Goal: Information Seeking & Learning: Learn about a topic

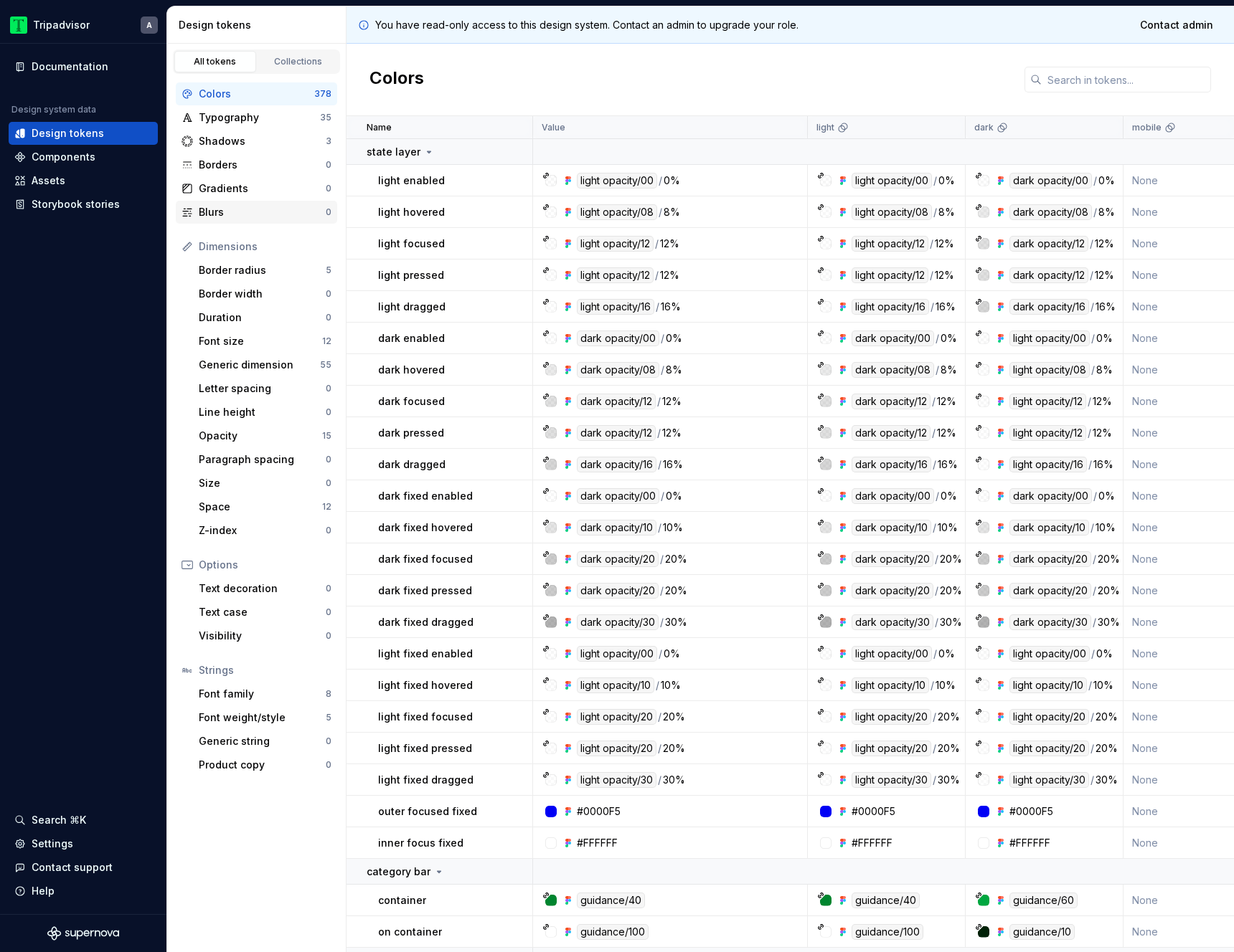
click at [236, 211] on div "Blurs" at bounding box center [262, 212] width 127 height 14
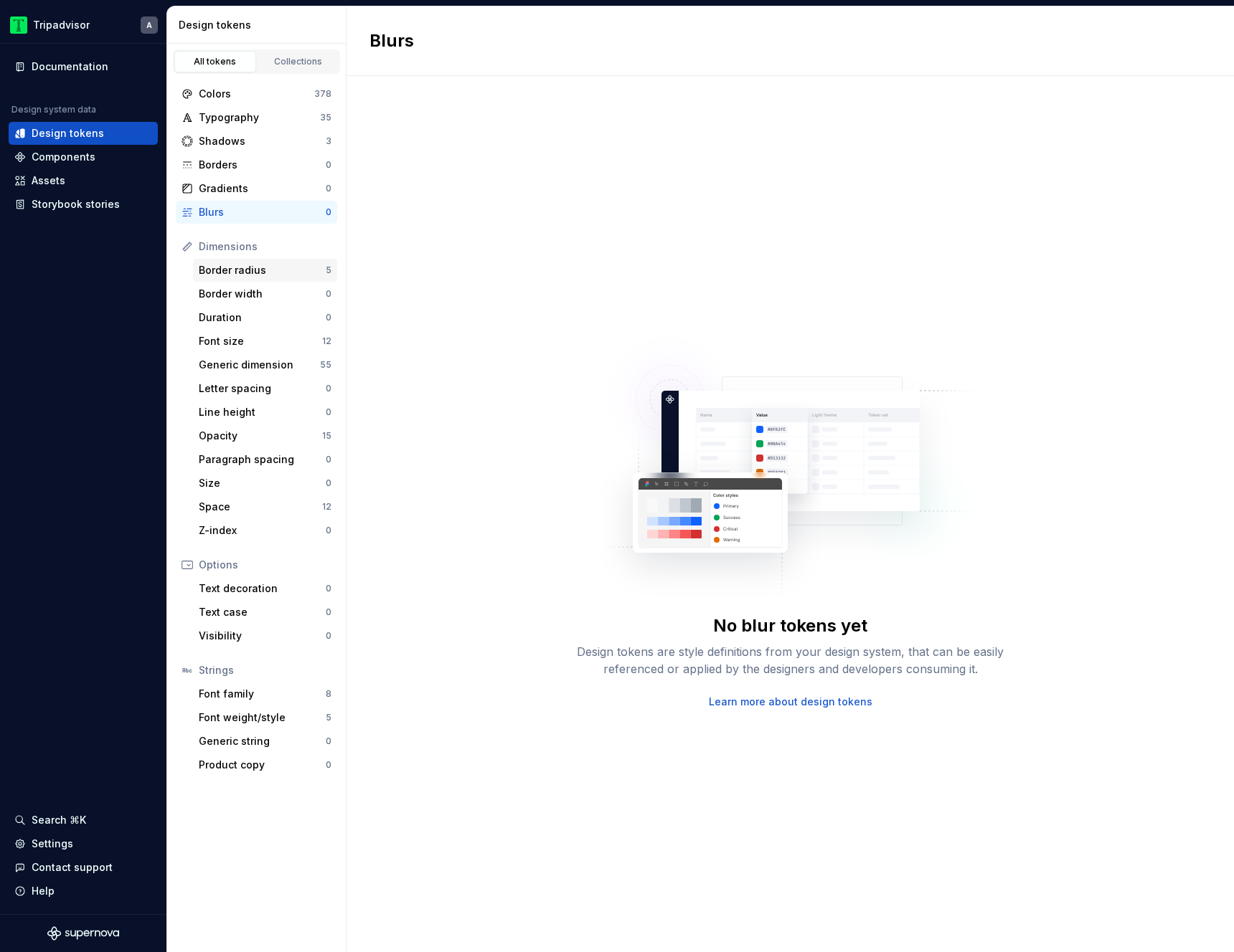
click at [253, 270] on div "Border radius" at bounding box center [262, 270] width 127 height 14
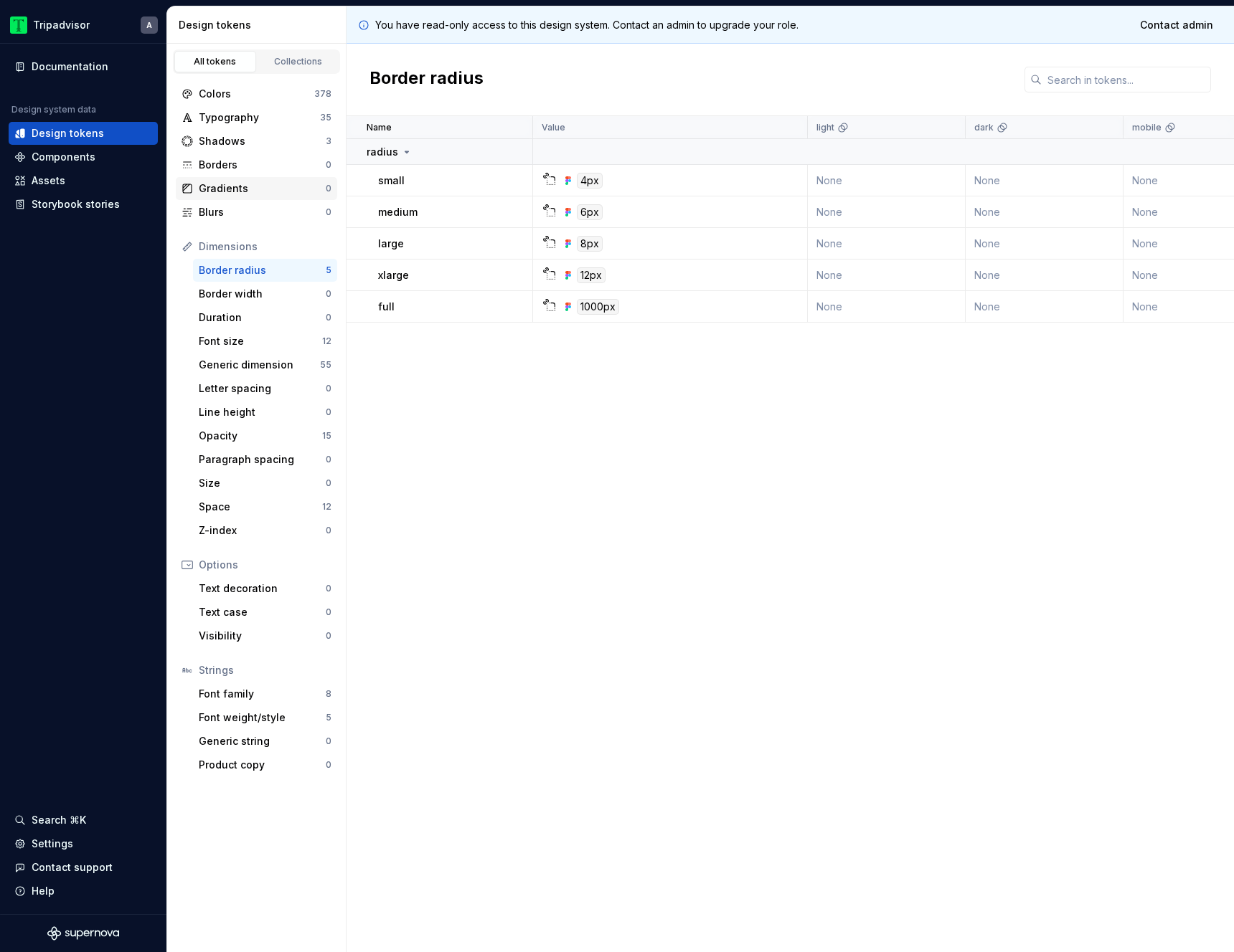
click at [253, 190] on div "Gradients" at bounding box center [262, 188] width 127 height 14
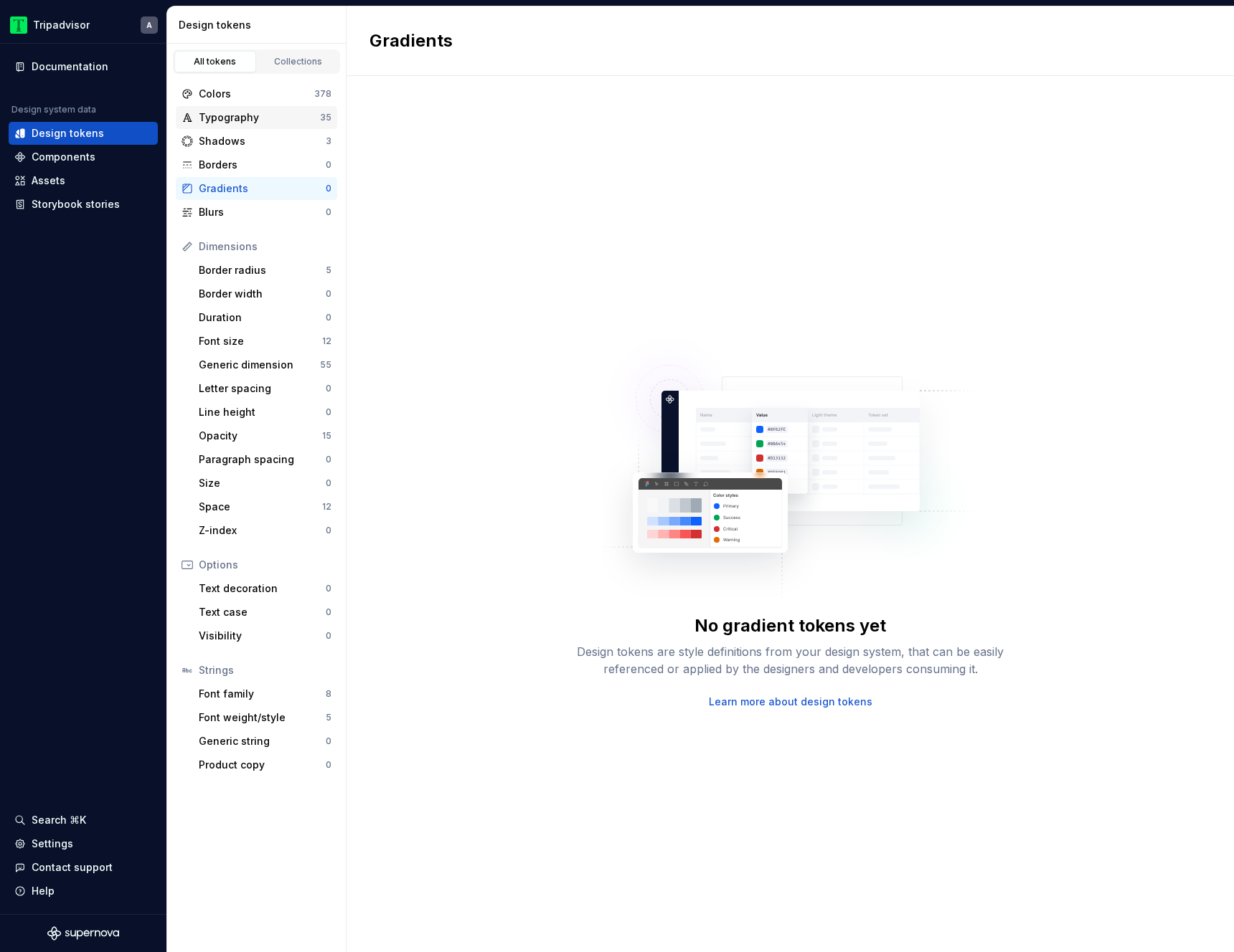
click at [247, 121] on div "Typography" at bounding box center [259, 117] width 122 height 14
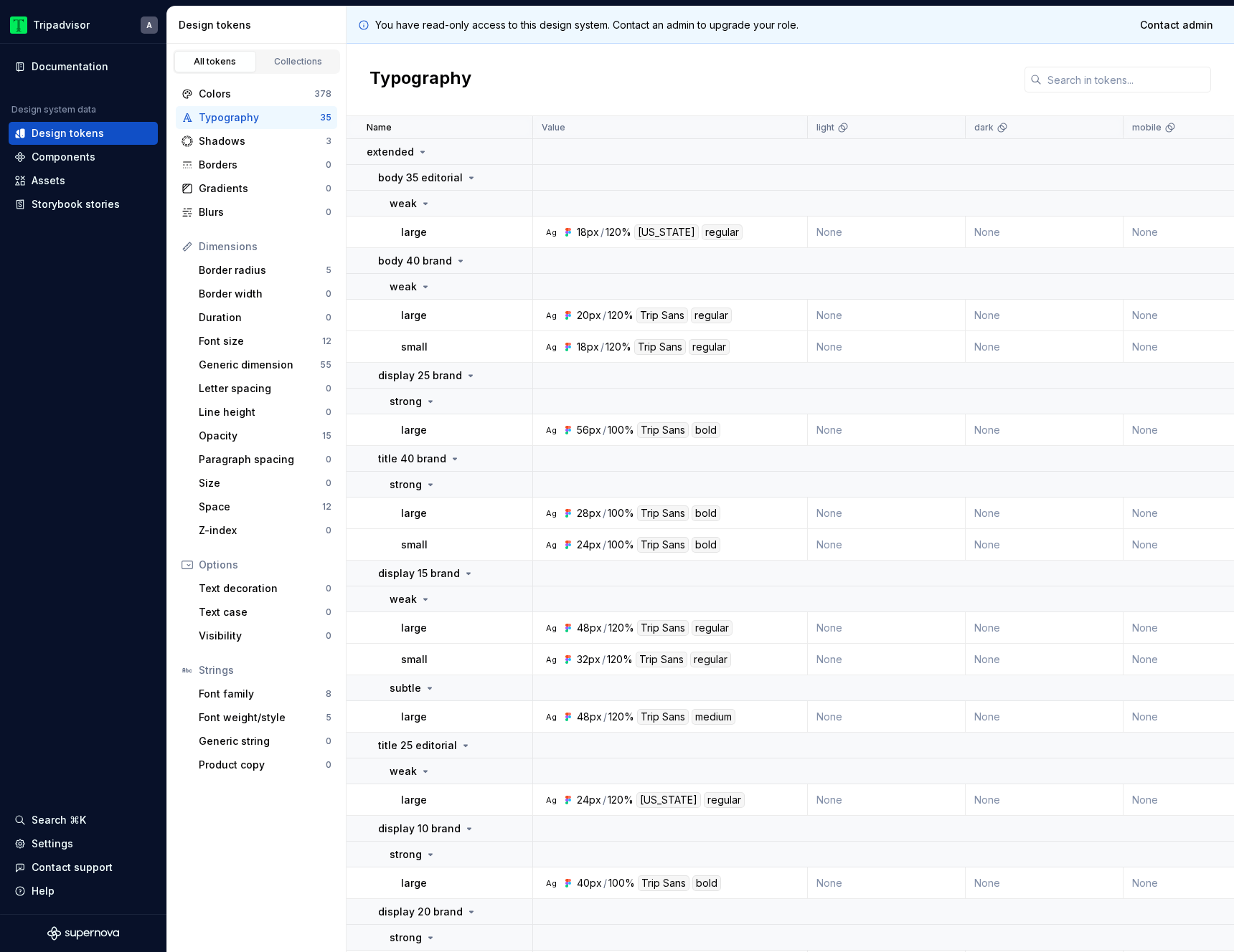
scroll to position [1099, 0]
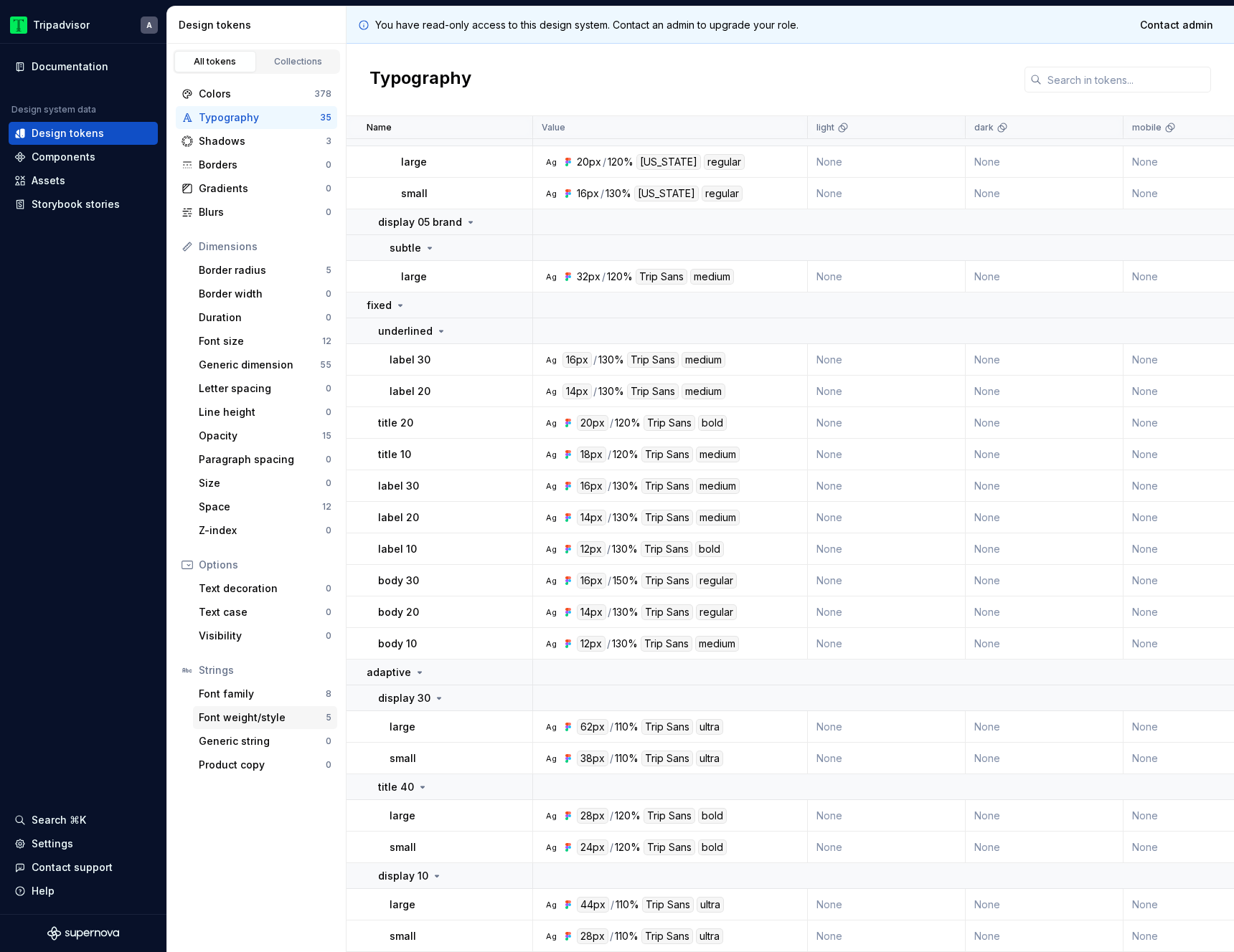
click at [254, 717] on div "Font weight/style" at bounding box center [262, 717] width 127 height 14
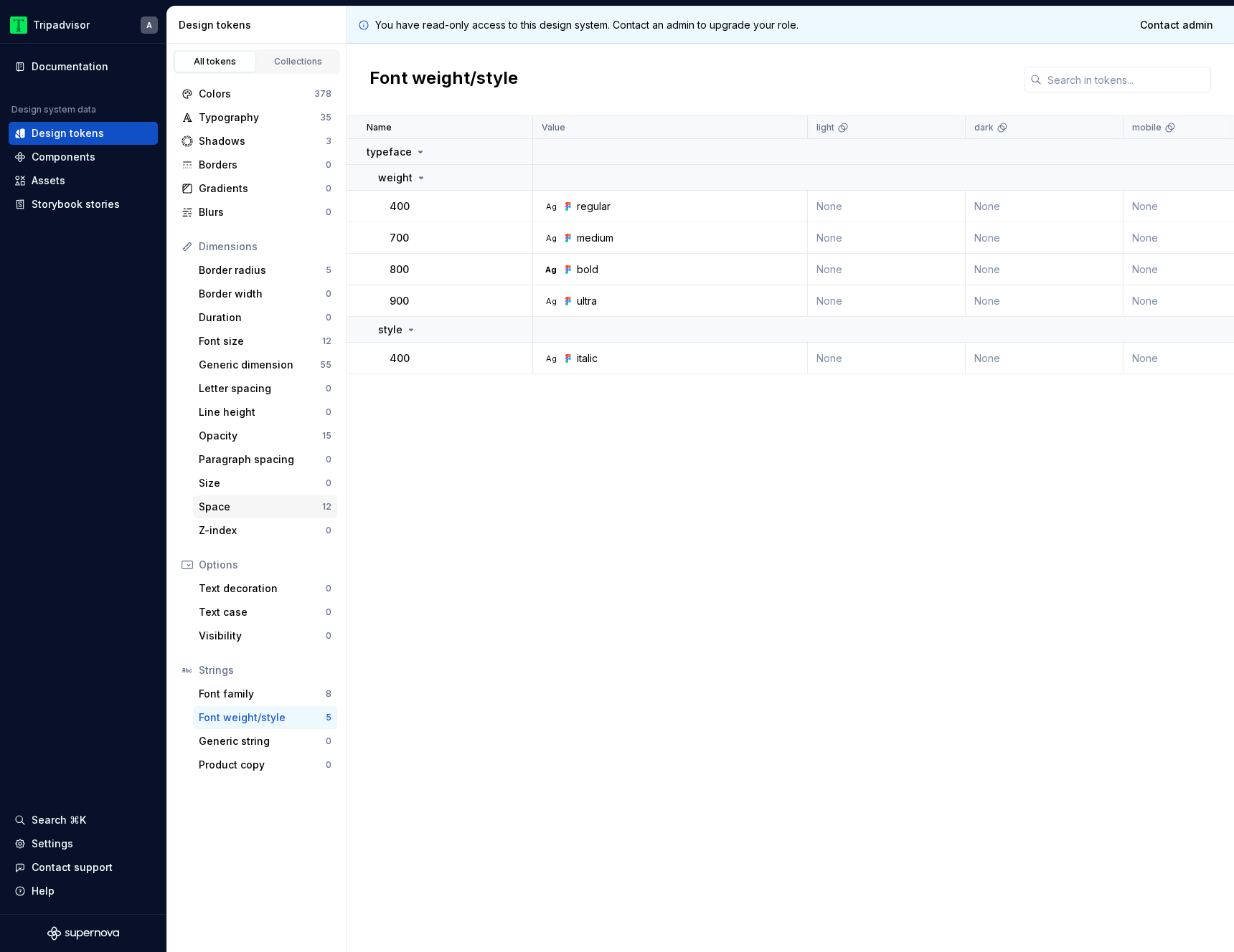
click at [239, 509] on div "Space" at bounding box center [260, 507] width 124 height 14
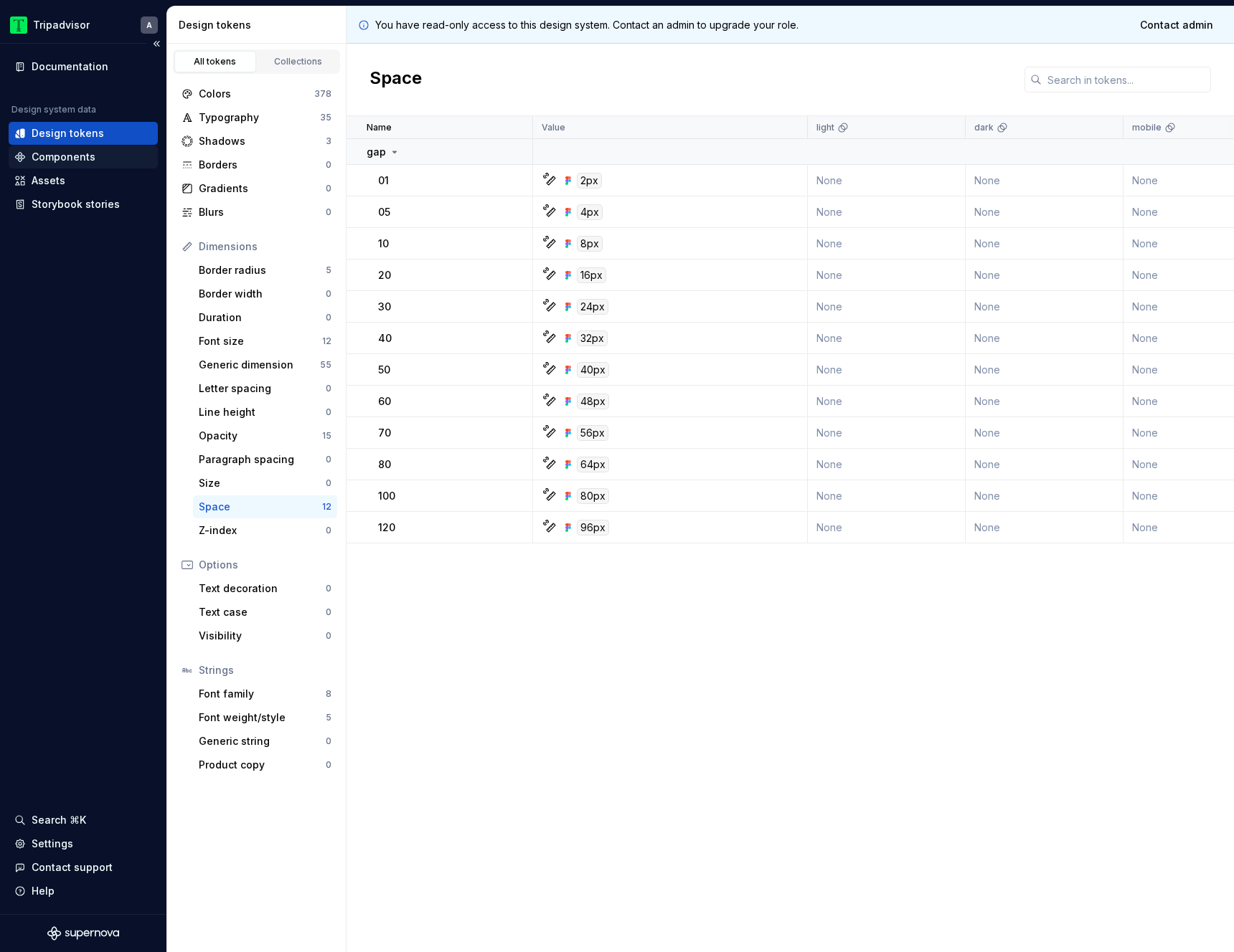
click at [79, 161] on div "Components" at bounding box center [63, 157] width 64 height 14
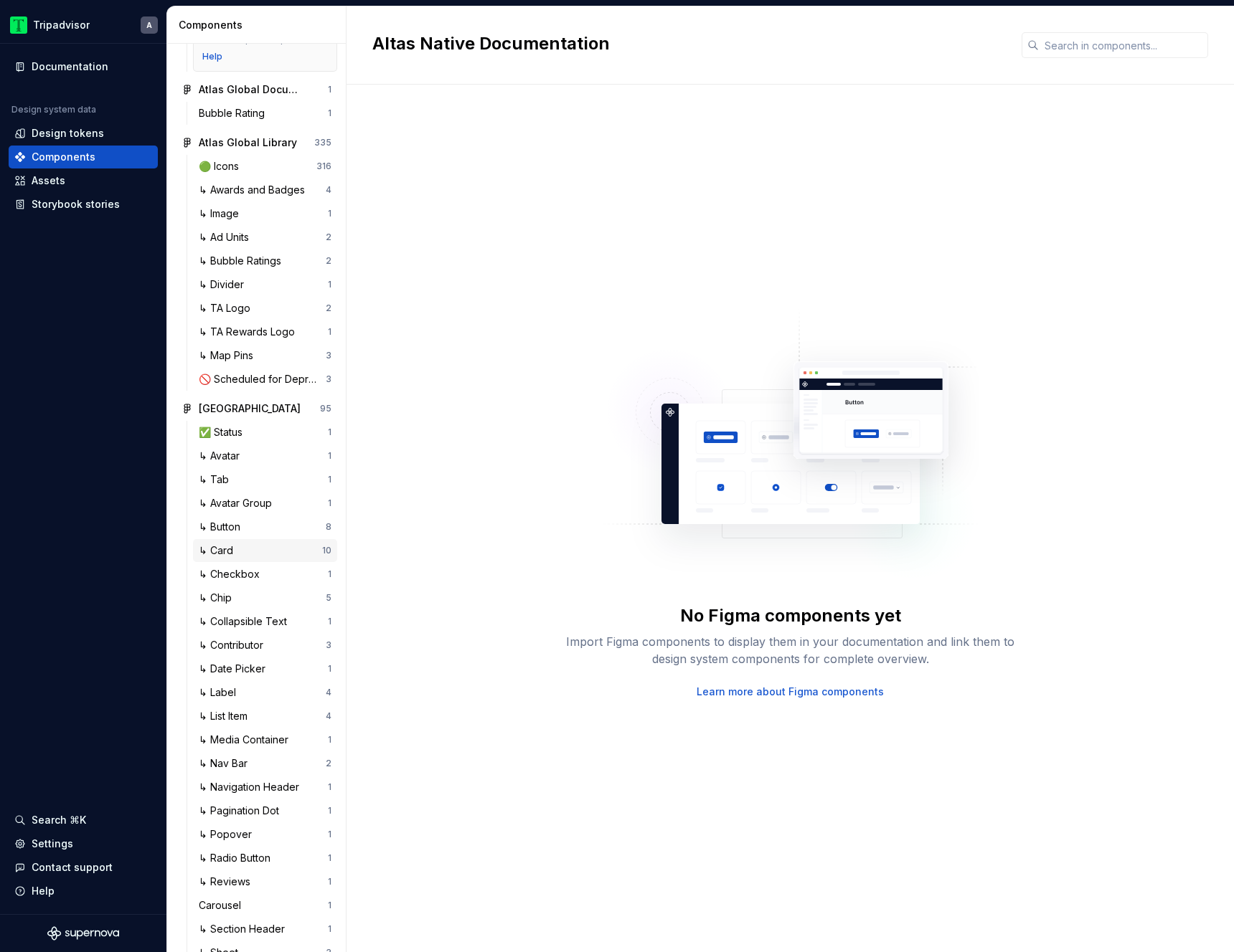
scroll to position [387, 0]
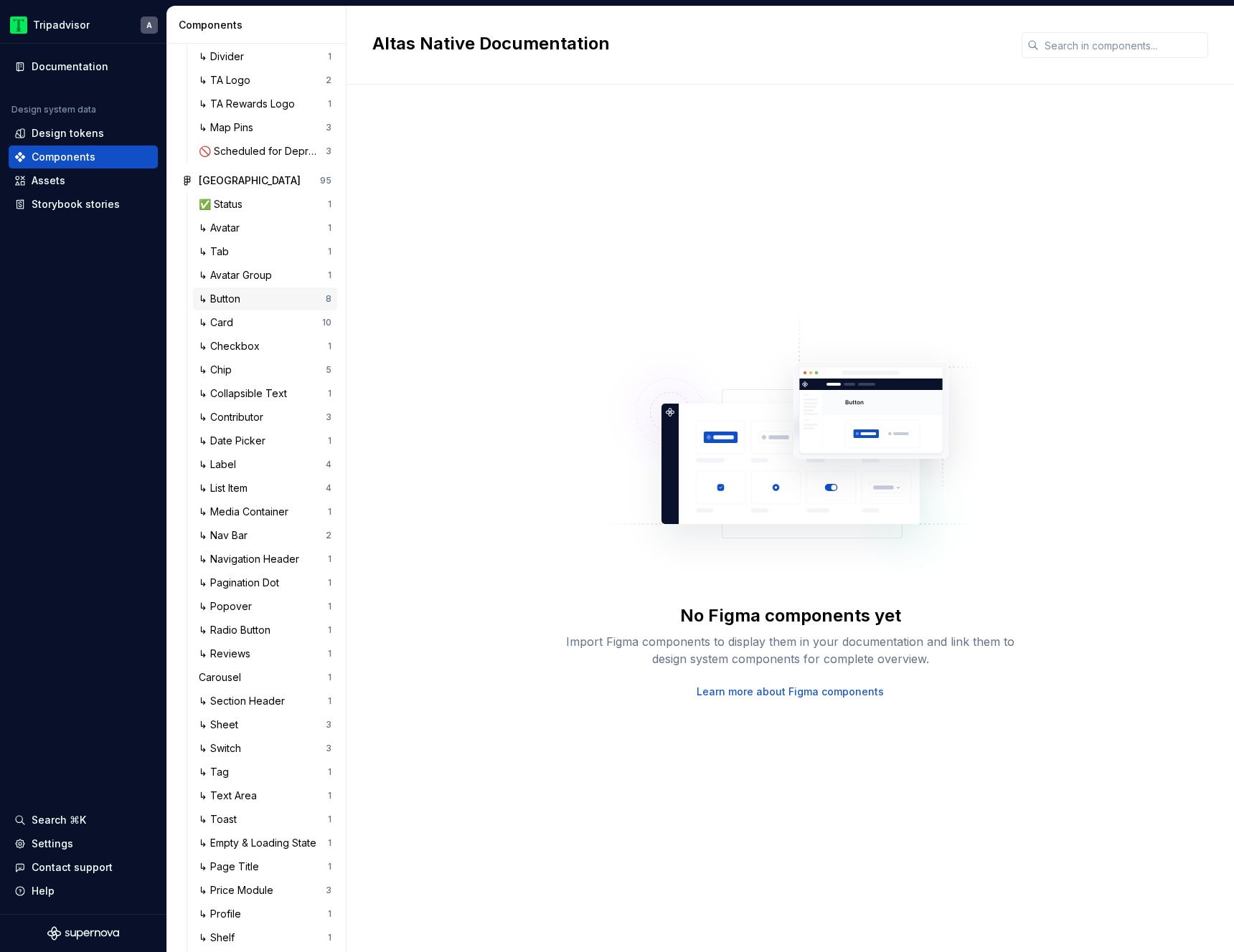
click at [239, 306] on div "↳ Button" at bounding box center [221, 299] width 47 height 14
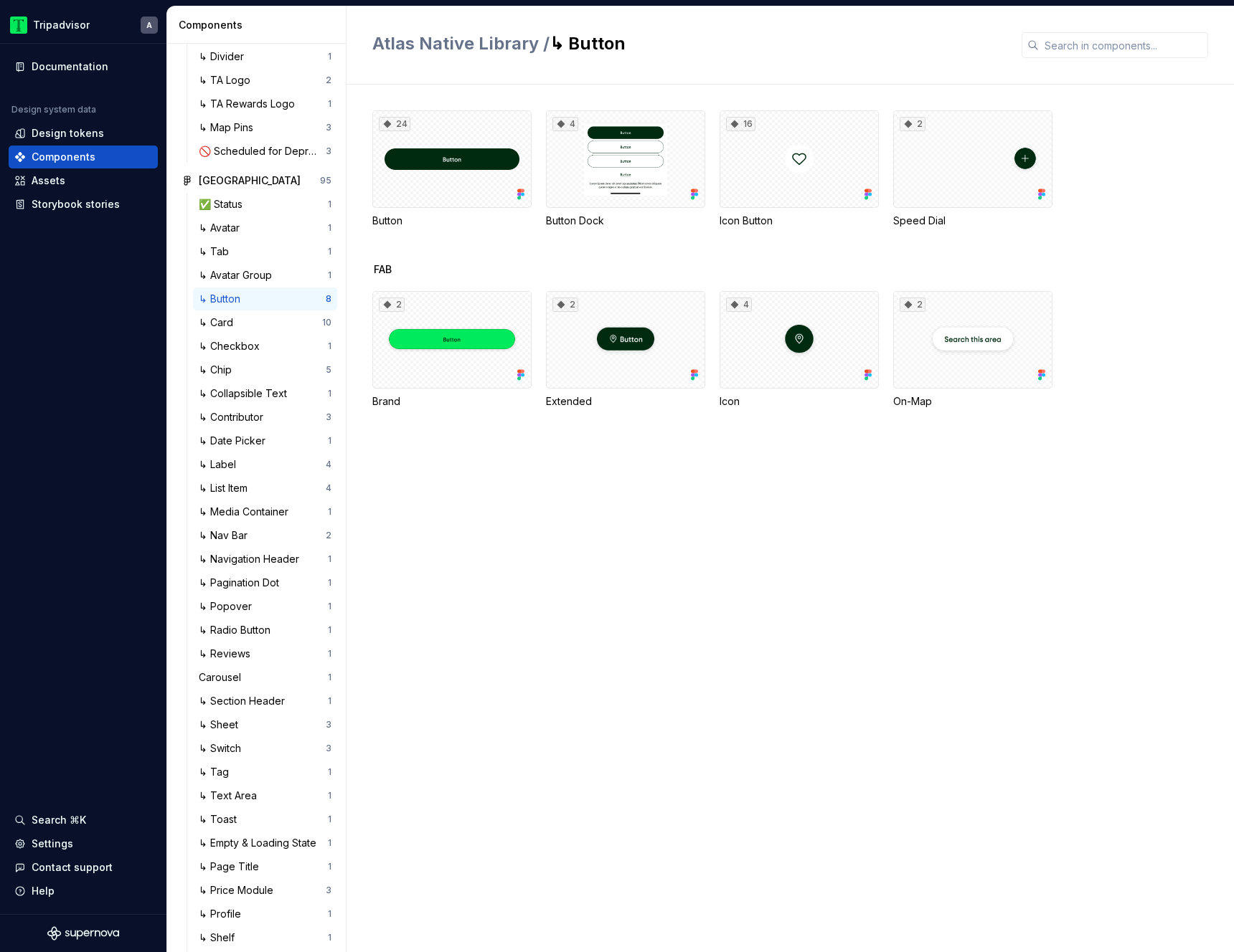
click at [396, 224] on div "Button" at bounding box center [452, 220] width 159 height 14
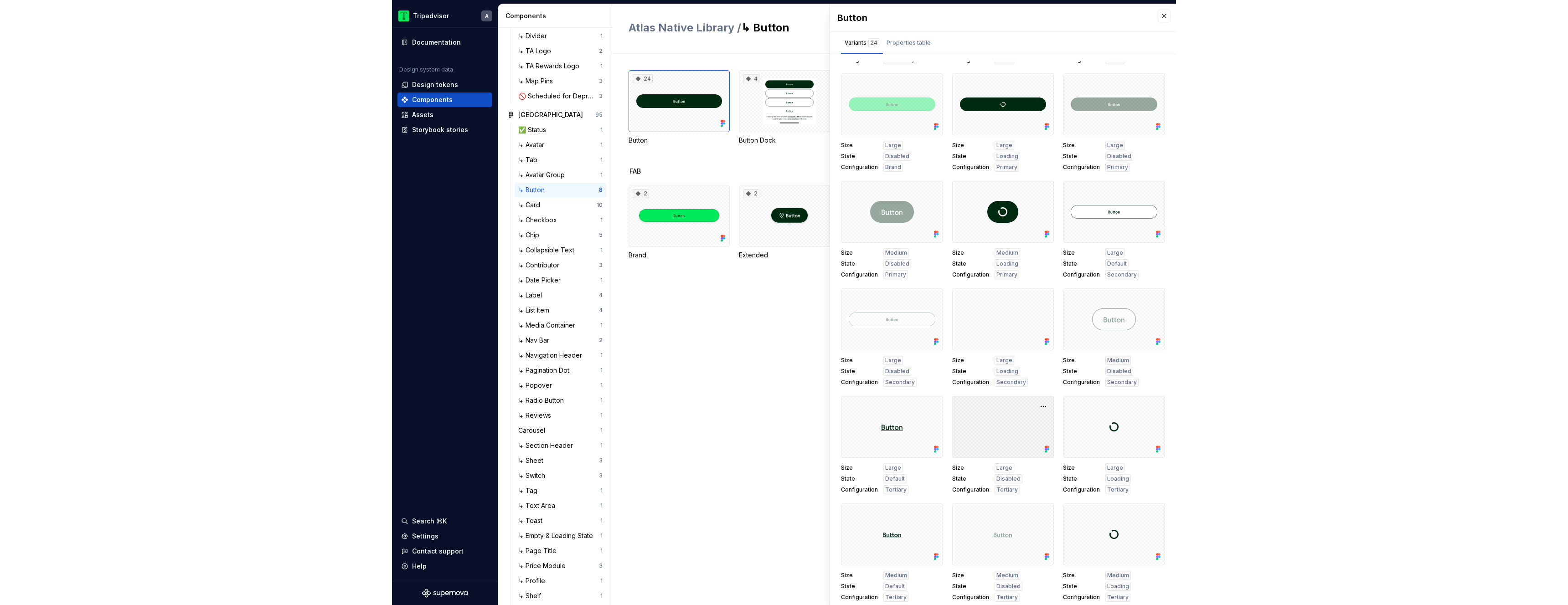
scroll to position [4, 0]
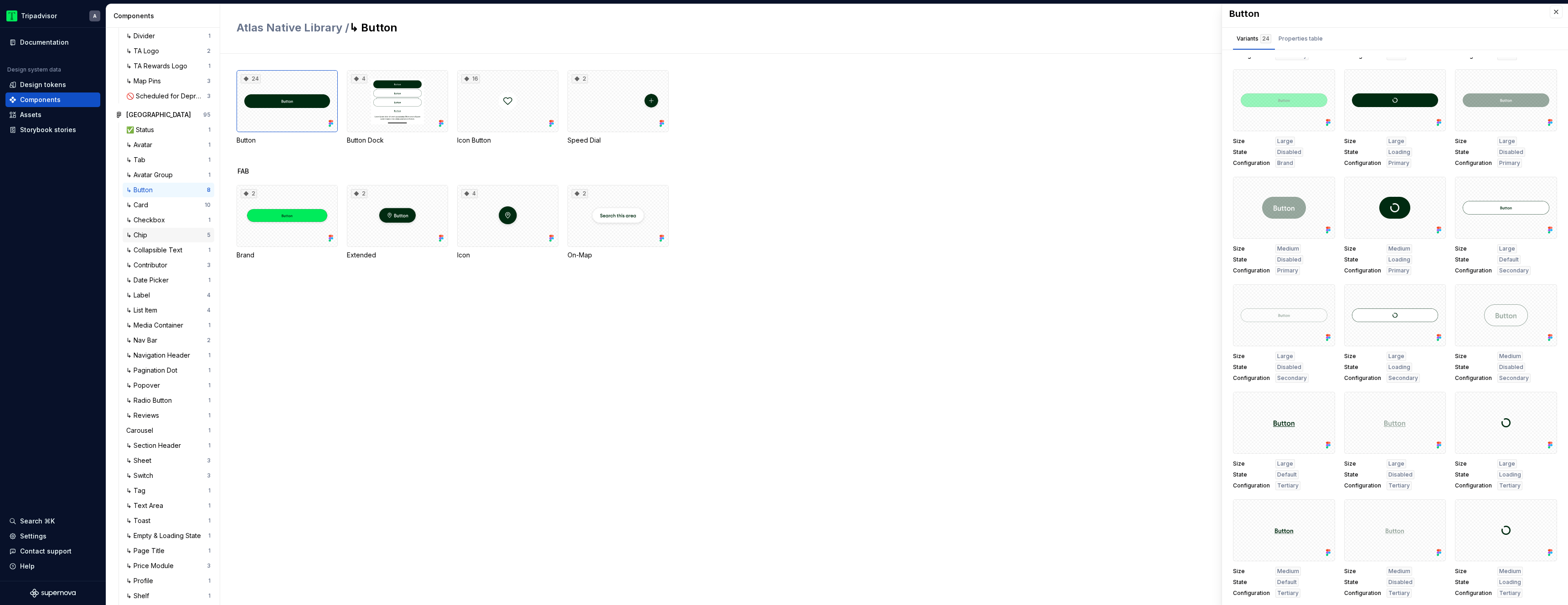
click at [160, 240] on div "↳ Chip" at bounding box center [166, 235] width 81 height 9
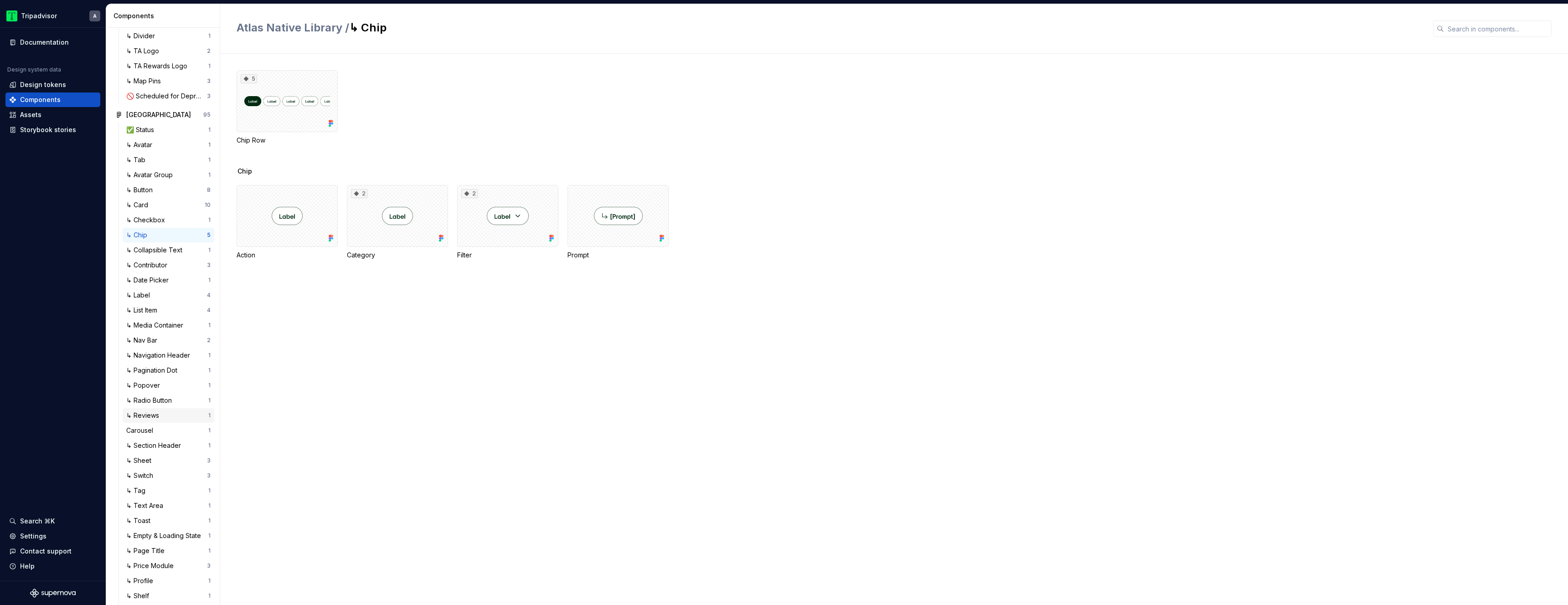
click at [159, 420] on div "↳ Reviews" at bounding box center [144, 415] width 37 height 9
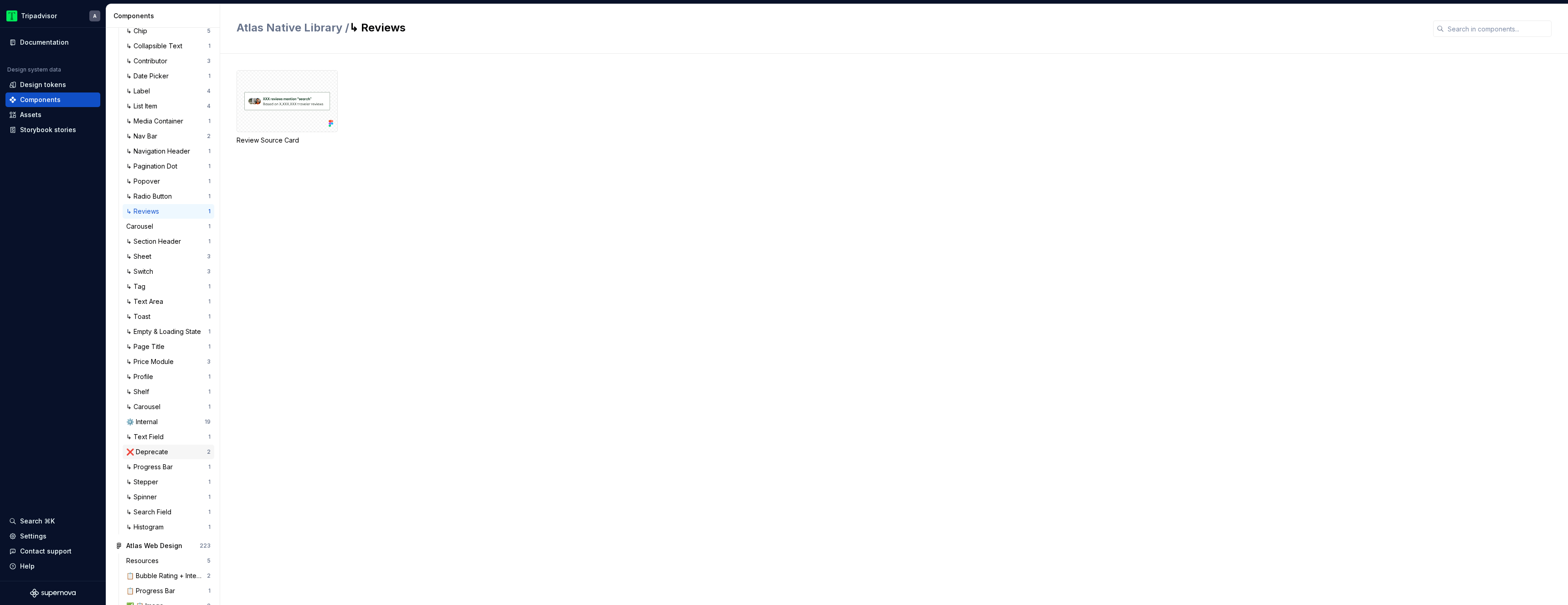
scroll to position [702, 0]
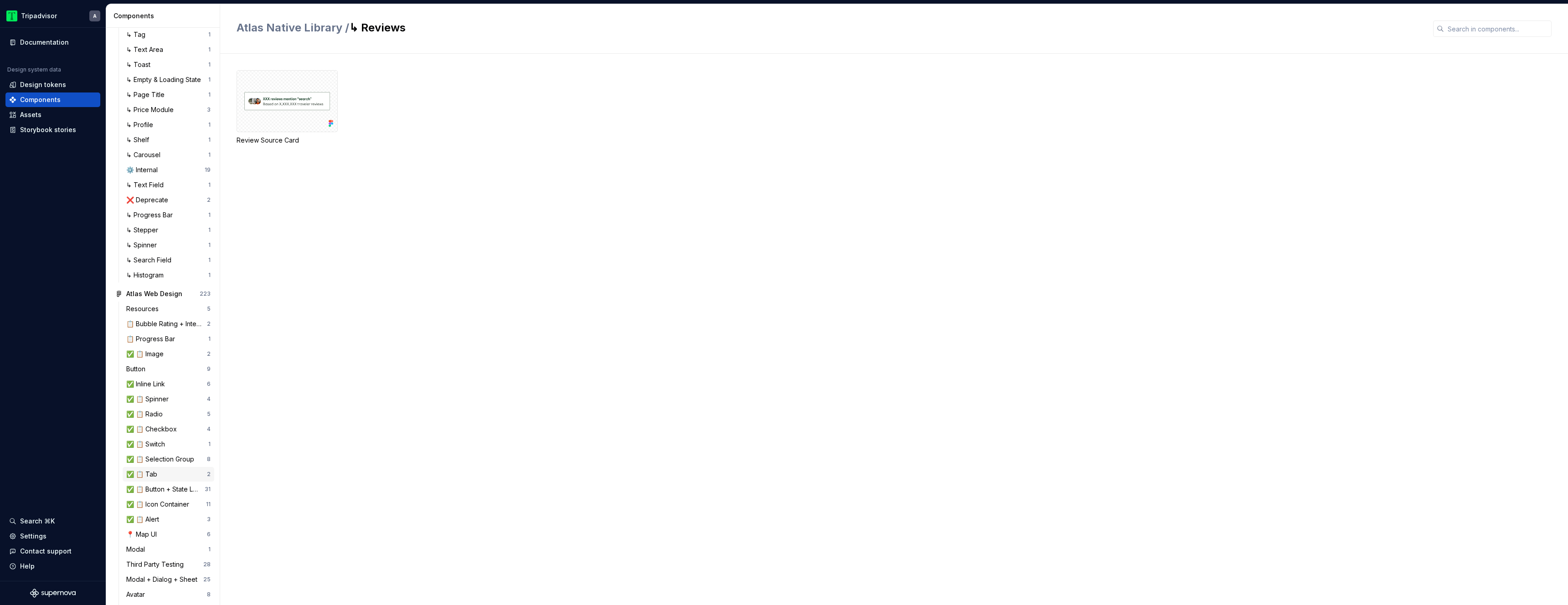
click at [168, 479] on div "✅ 📋 Tab" at bounding box center [166, 474] width 81 height 9
click at [286, 111] on div "36" at bounding box center [287, 101] width 101 height 62
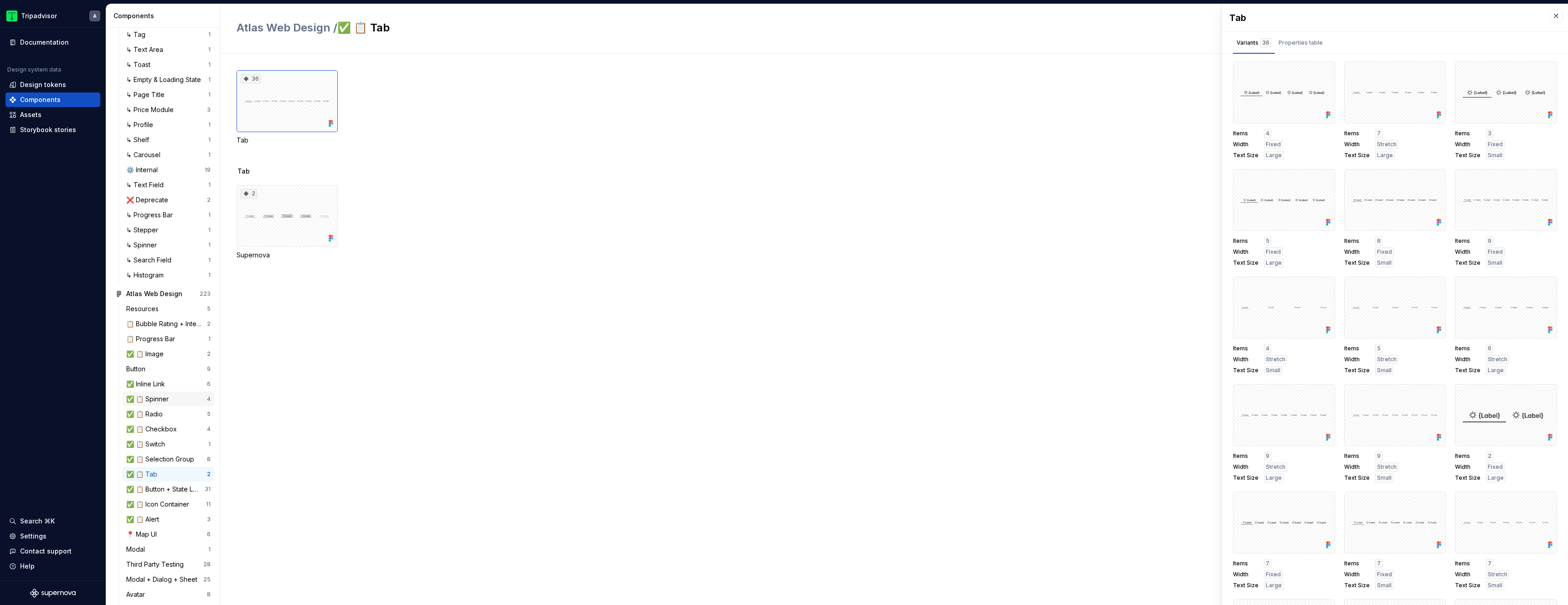
click at [155, 404] on div "✅ 📋 Spinner" at bounding box center [149, 399] width 46 height 9
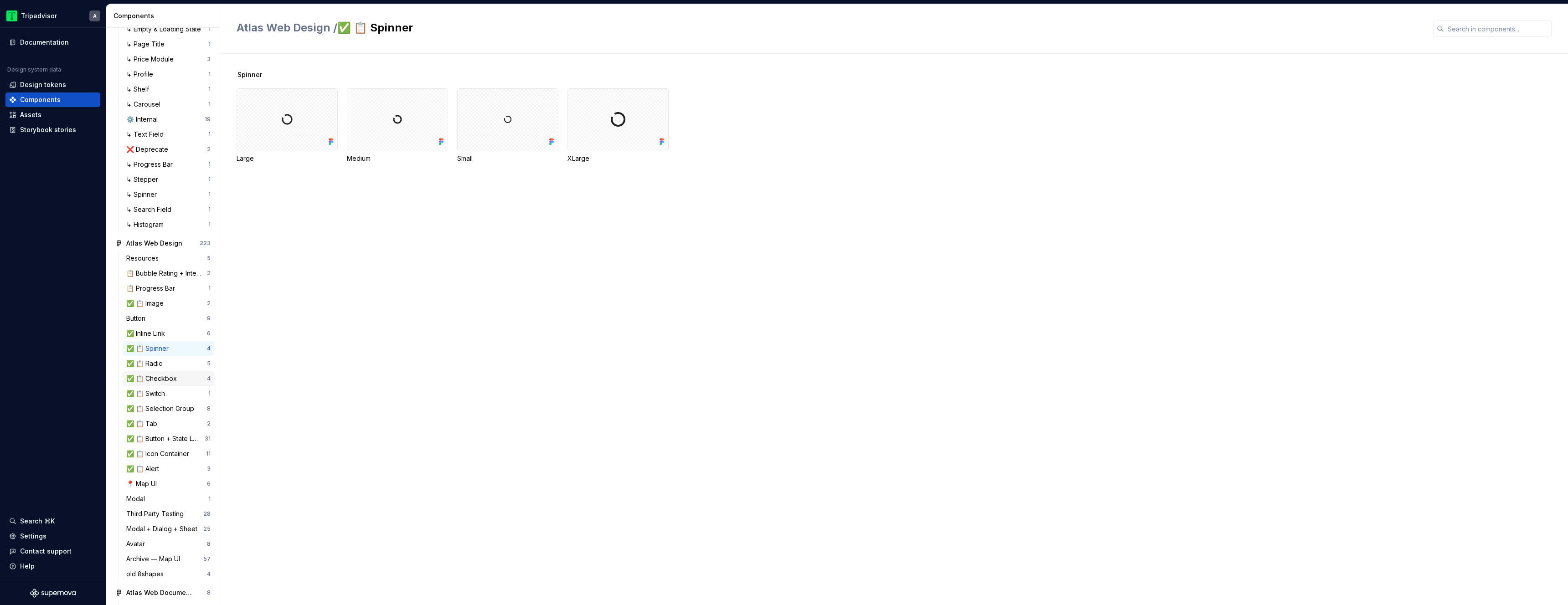
scroll to position [796, 0]
click at [172, 431] on div "✅ 📋 Alert" at bounding box center [166, 426] width 81 height 9
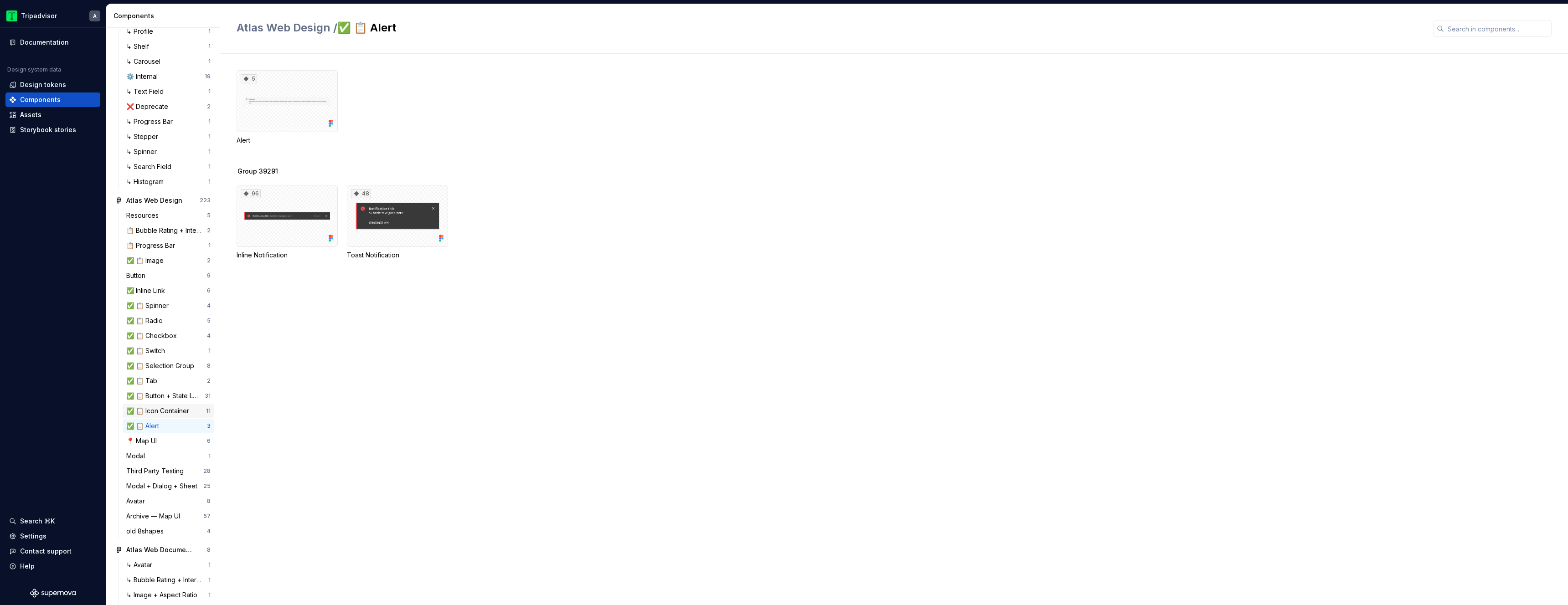
click at [173, 416] on div "✅ 📋 Icon Container" at bounding box center [159, 411] width 66 height 9
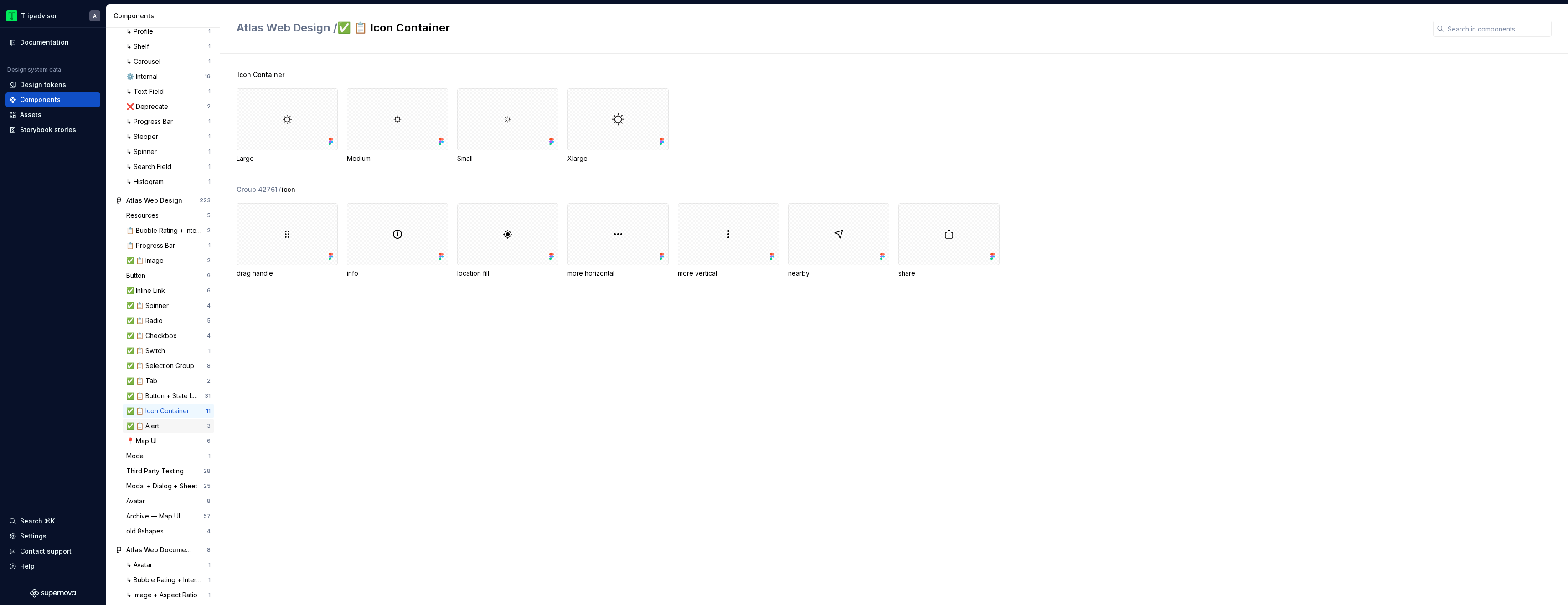
click at [173, 431] on div "✅ 📋 Alert" at bounding box center [166, 426] width 81 height 9
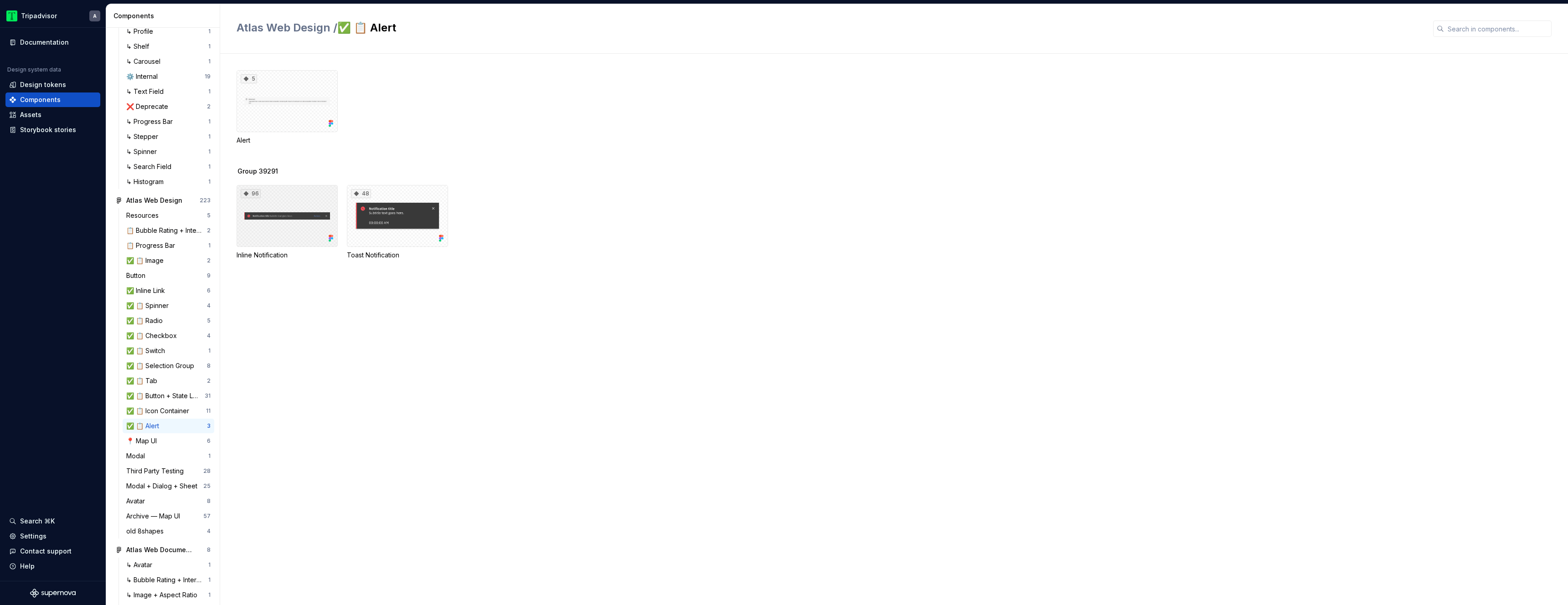
click at [283, 228] on div "96" at bounding box center [287, 216] width 101 height 62
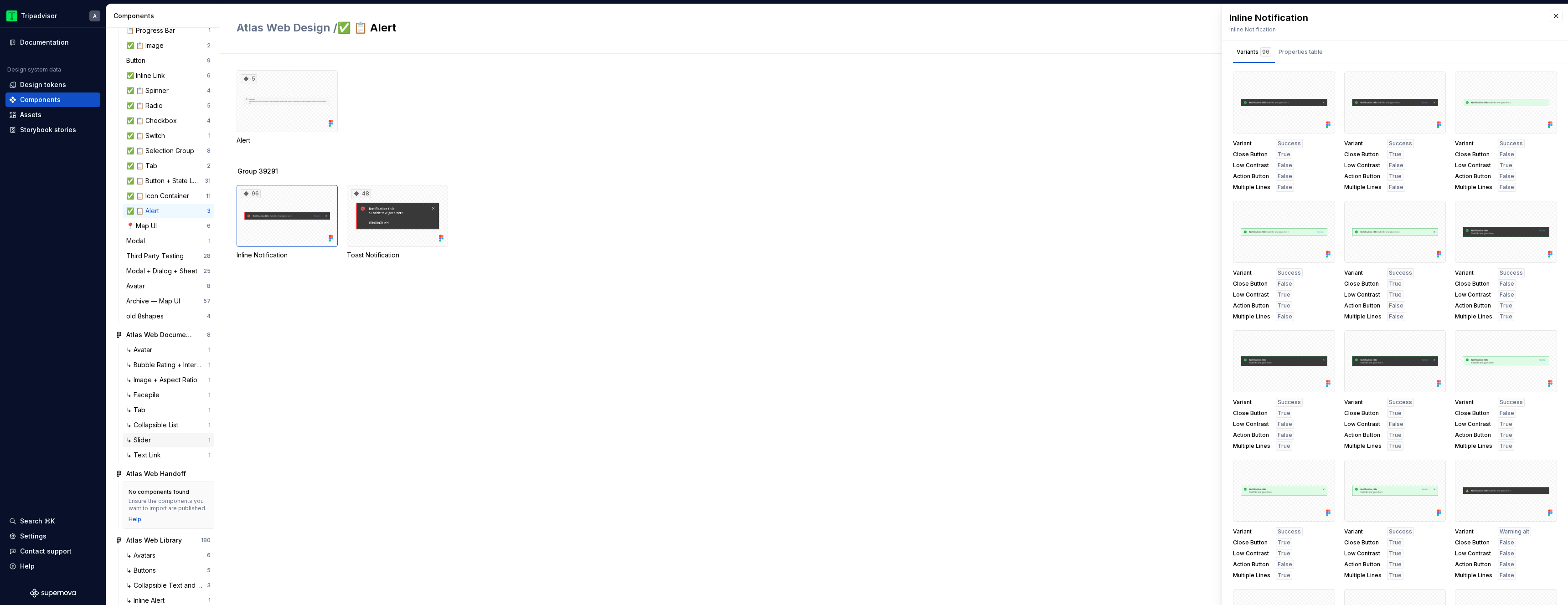
scroll to position [1022, 0]
click at [166, 389] on div "↳ Facepile" at bounding box center [167, 384] width 82 height 9
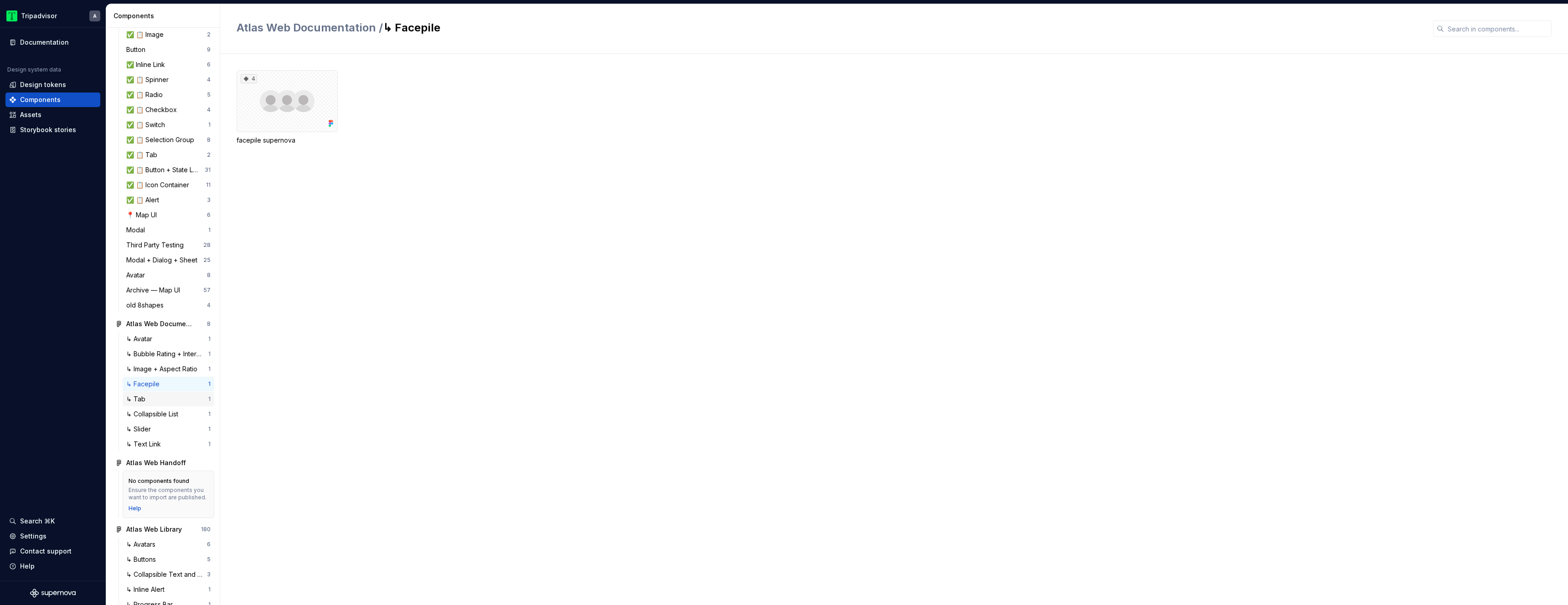
click at [166, 404] on div "↳ Tab" at bounding box center [167, 399] width 82 height 9
click at [170, 389] on div "↳ Facepile" at bounding box center [167, 384] width 82 height 9
click at [284, 105] on div "4" at bounding box center [287, 101] width 101 height 62
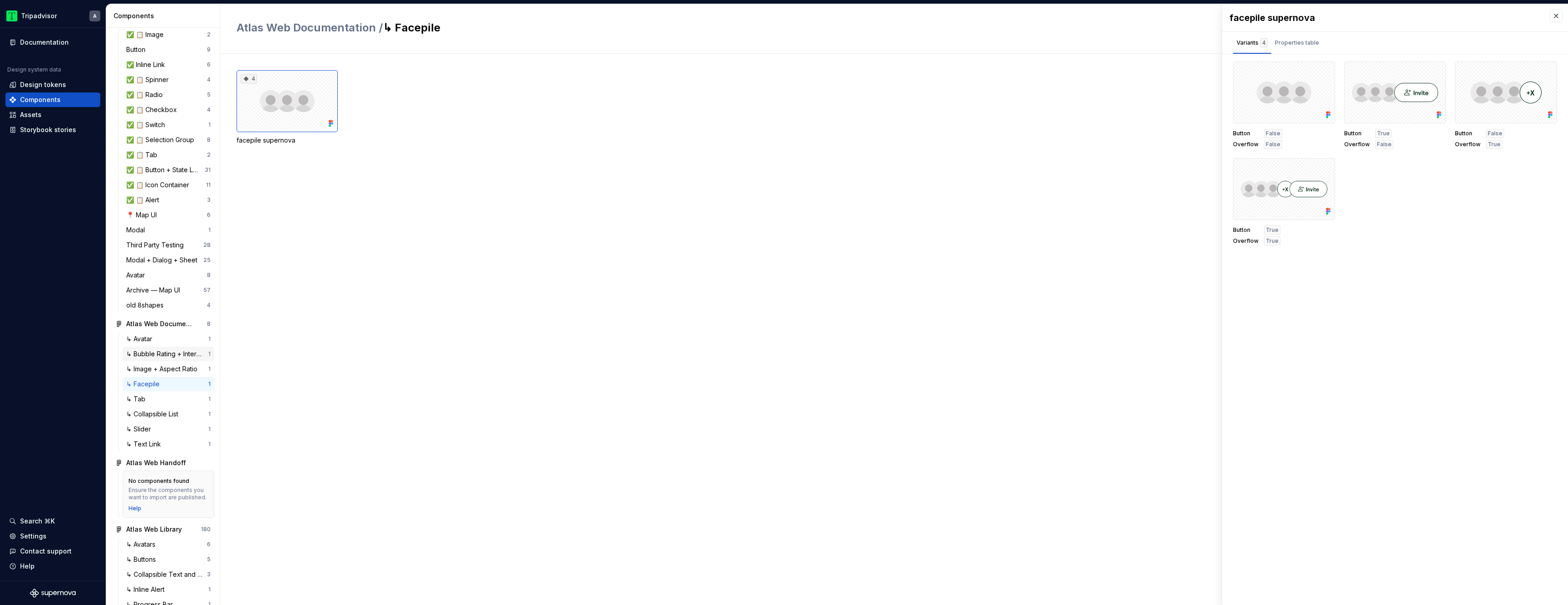
click at [164, 358] on div "↳ Bubble Rating + Interactive Bubble Rating" at bounding box center [167, 354] width 82 height 9
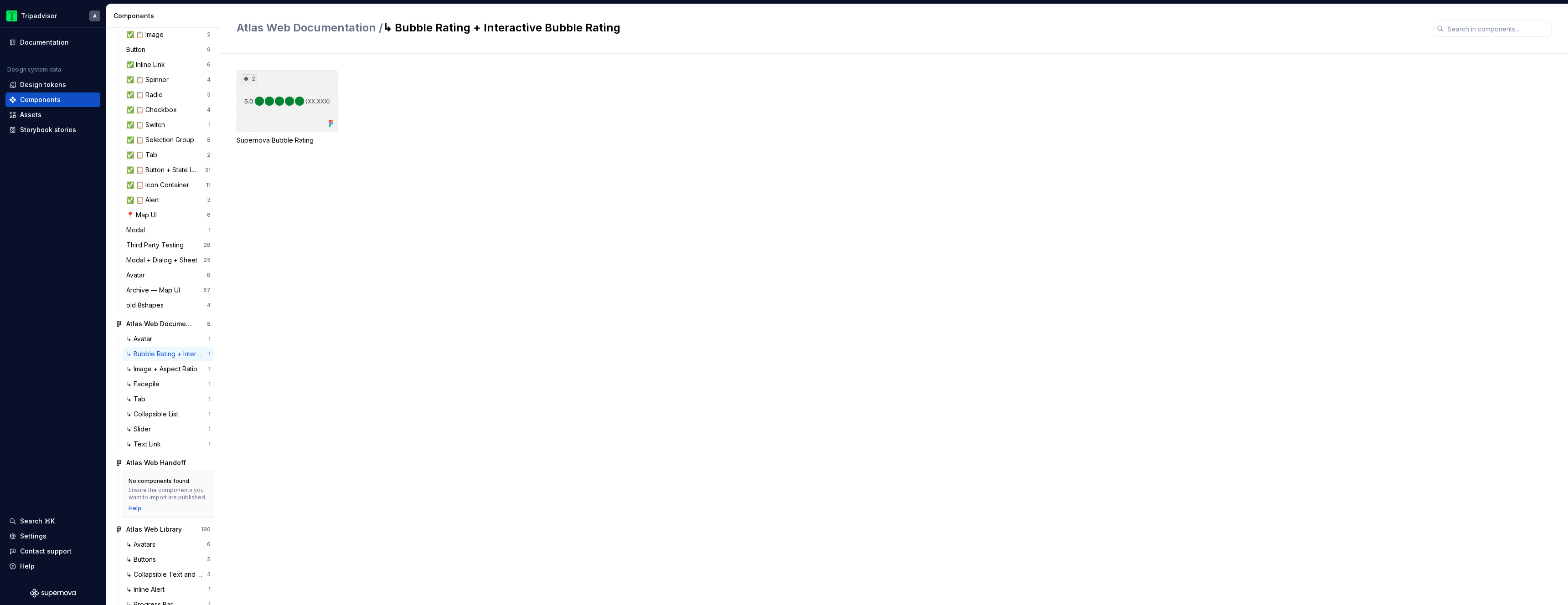
click at [295, 108] on div "2" at bounding box center [287, 101] width 101 height 62
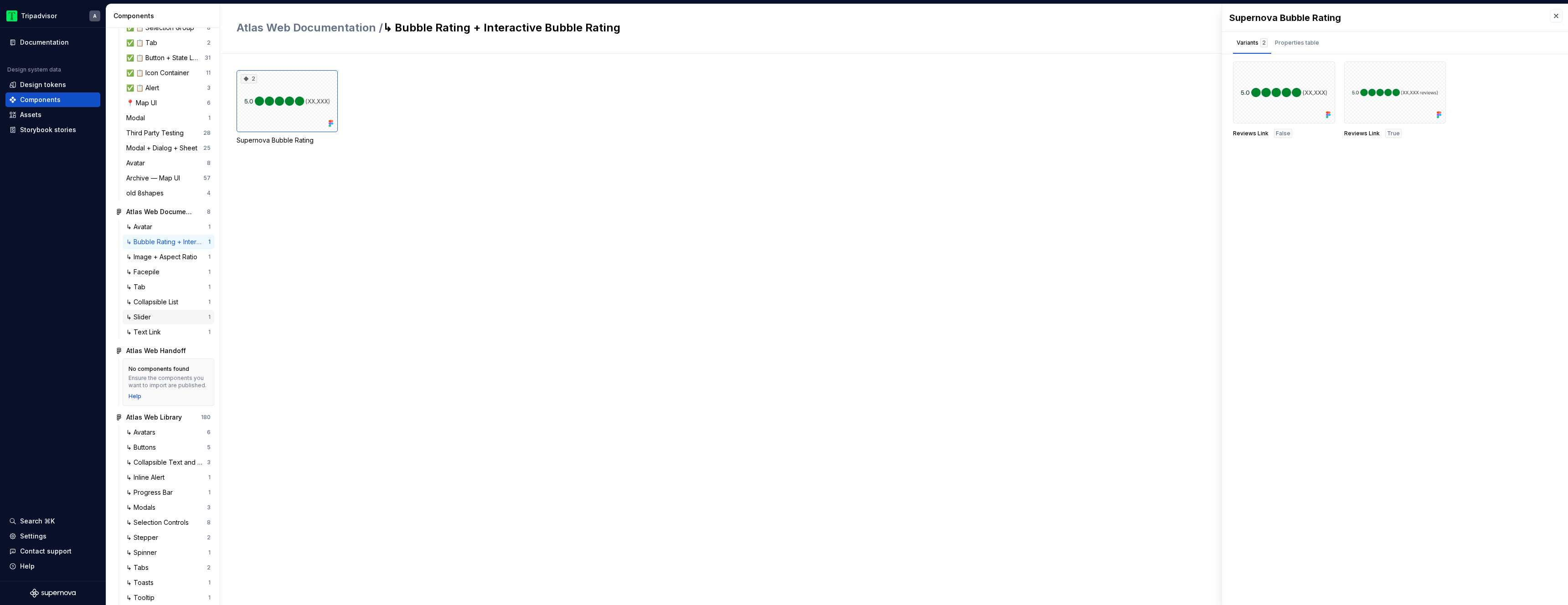
scroll to position [1275, 0]
click at [163, 357] on div "↳ Progress Bar" at bounding box center [151, 352] width 50 height 9
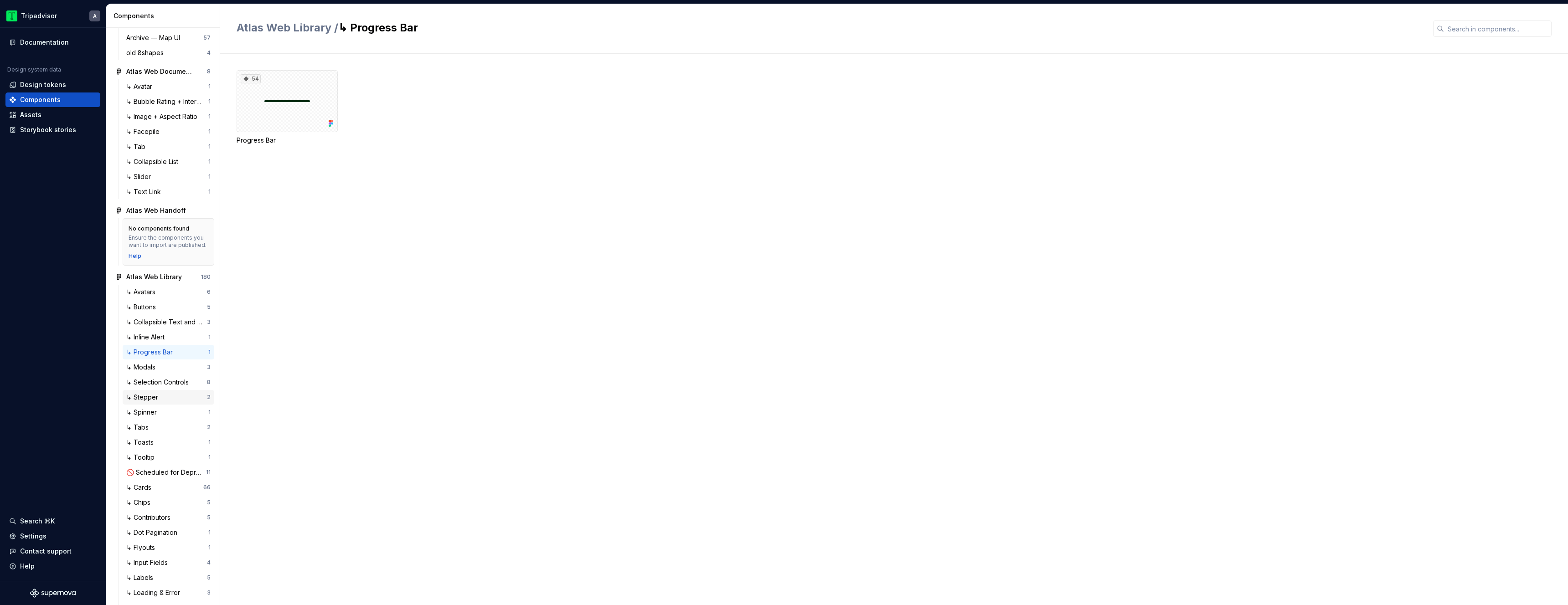
click at [163, 402] on div "↳ Stepper" at bounding box center [166, 397] width 81 height 9
click at [177, 312] on div "↳ Buttons" at bounding box center [166, 307] width 81 height 9
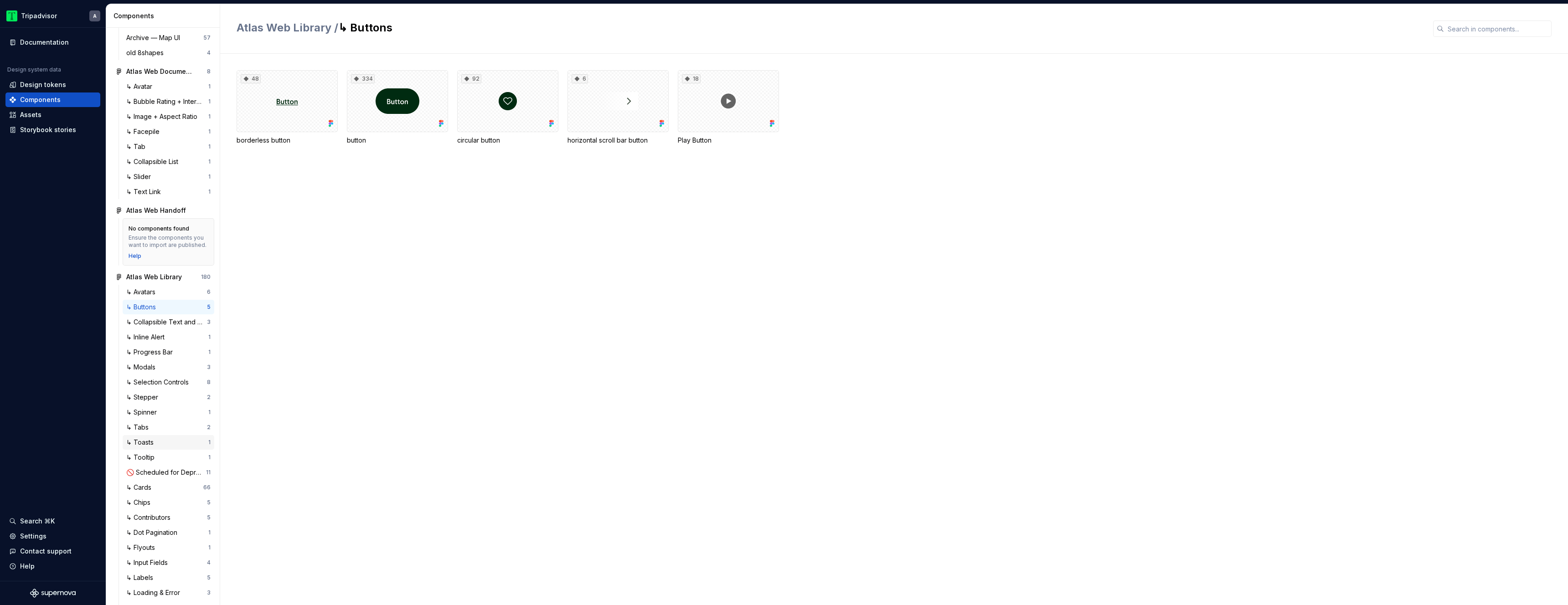
click at [166, 447] on div "↳ Toasts" at bounding box center [167, 442] width 82 height 9
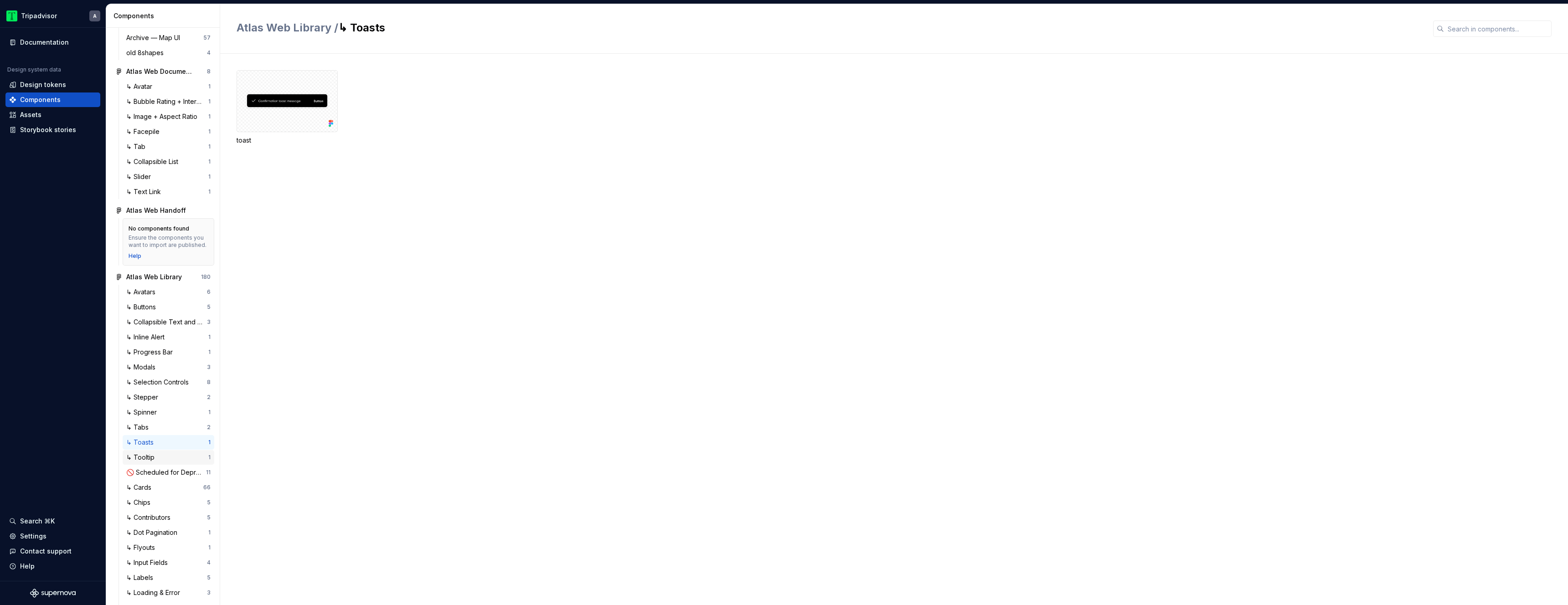
click at [166, 462] on div "↳ Tooltip" at bounding box center [167, 457] width 82 height 9
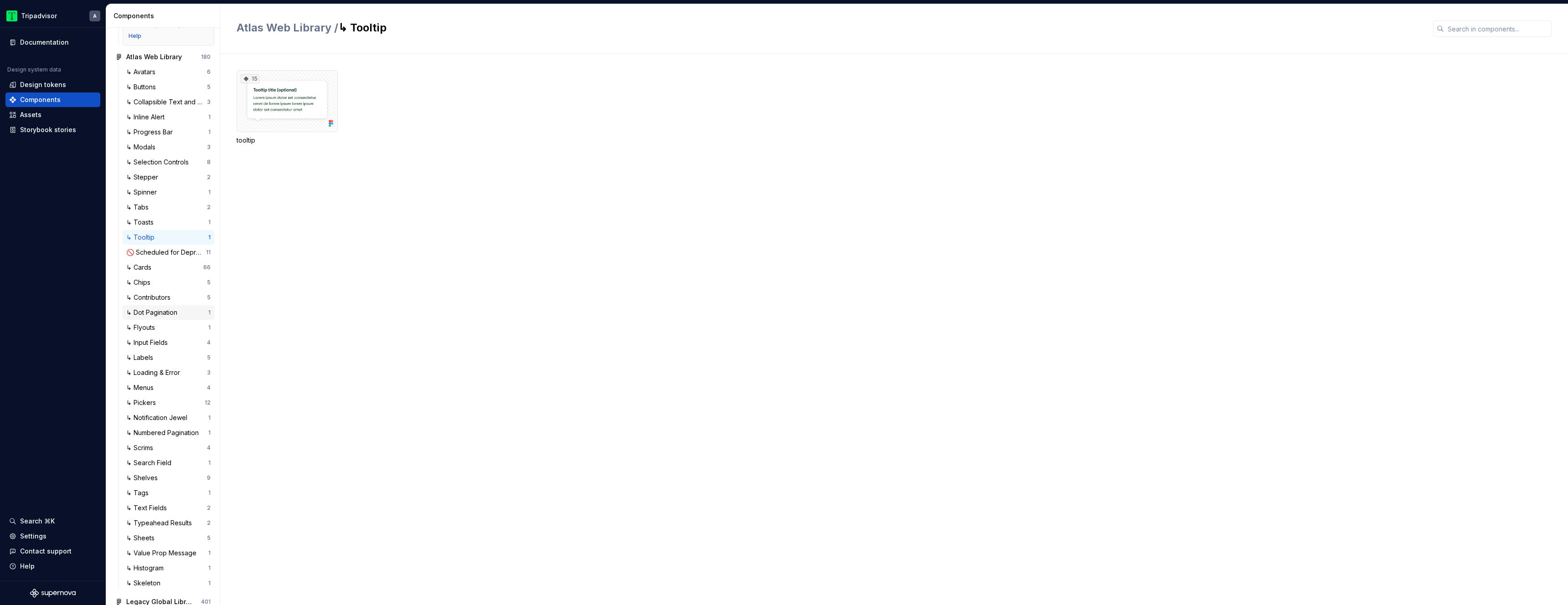
click at [167, 317] on div "↳ Dot Pagination" at bounding box center [153, 312] width 55 height 9
click at [285, 107] on div "2" at bounding box center [287, 101] width 101 height 62
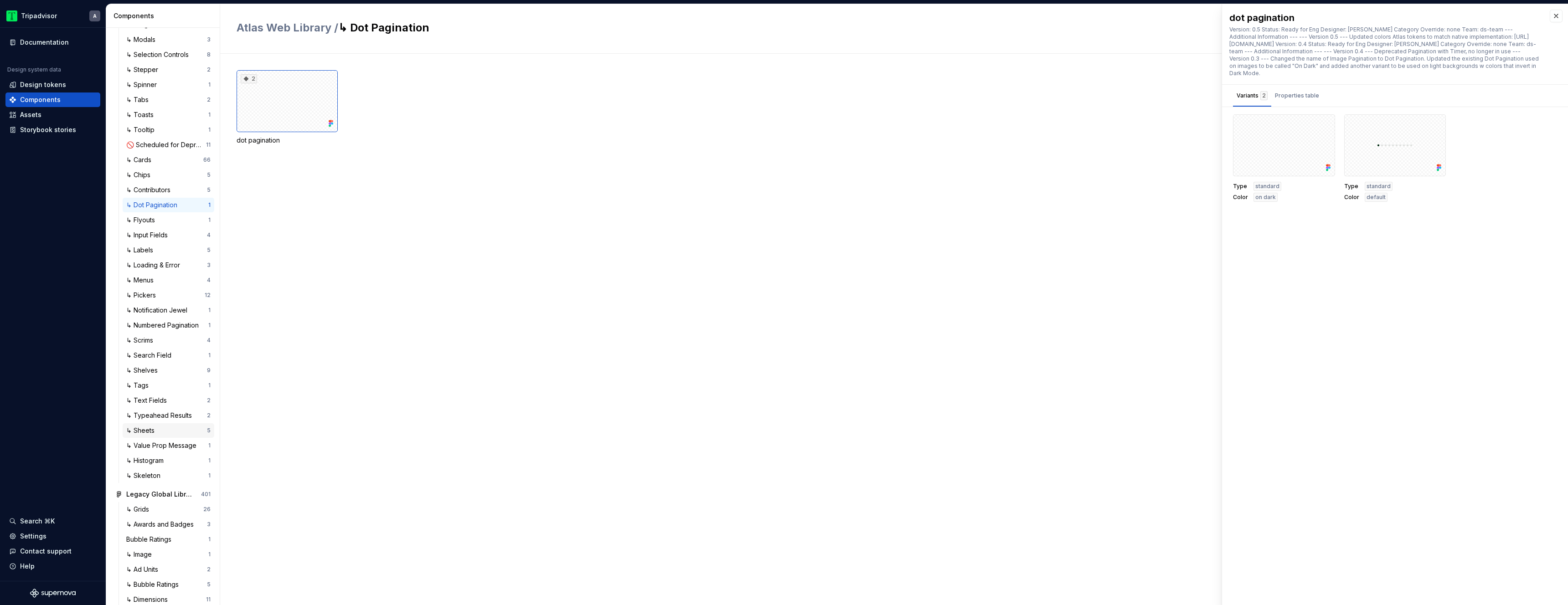
scroll to position [1603, 0]
click at [167, 435] on div "↳ Sheets" at bounding box center [166, 430] width 81 height 9
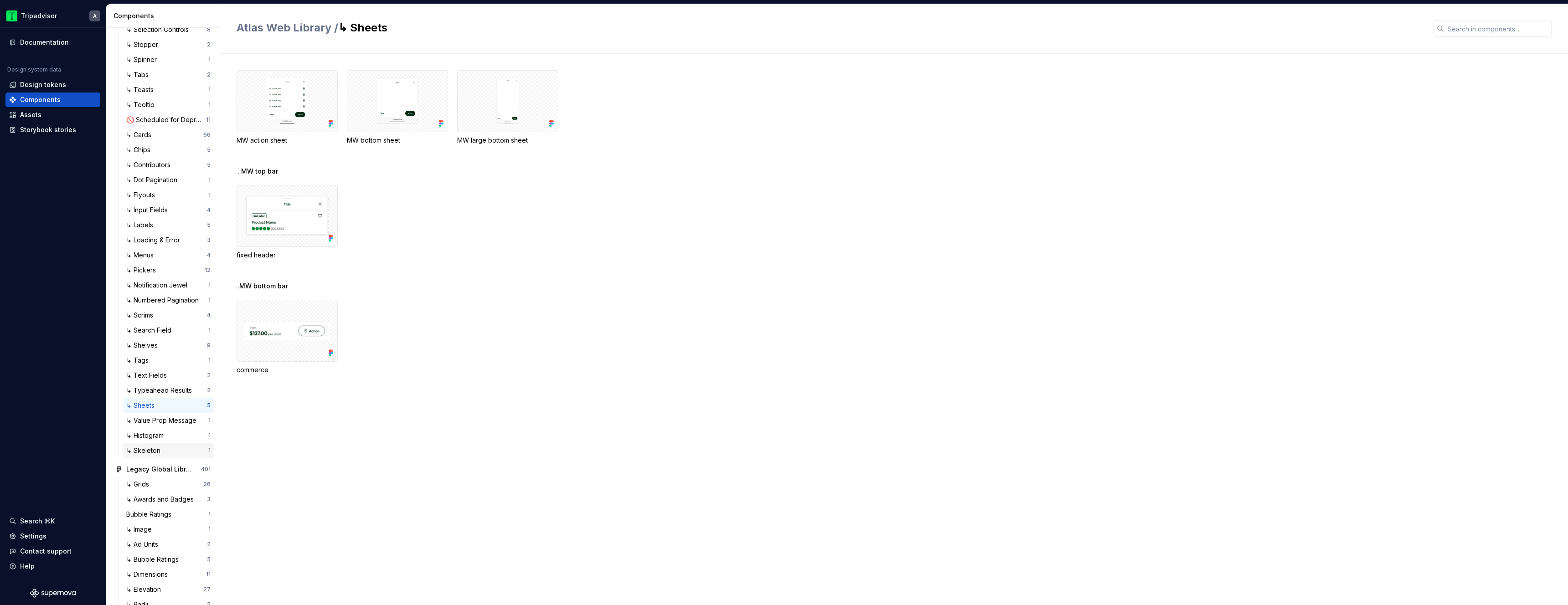
scroll to position [1833, 0]
click at [153, 250] on div "↳ Skeleton" at bounding box center [145, 245] width 38 height 9
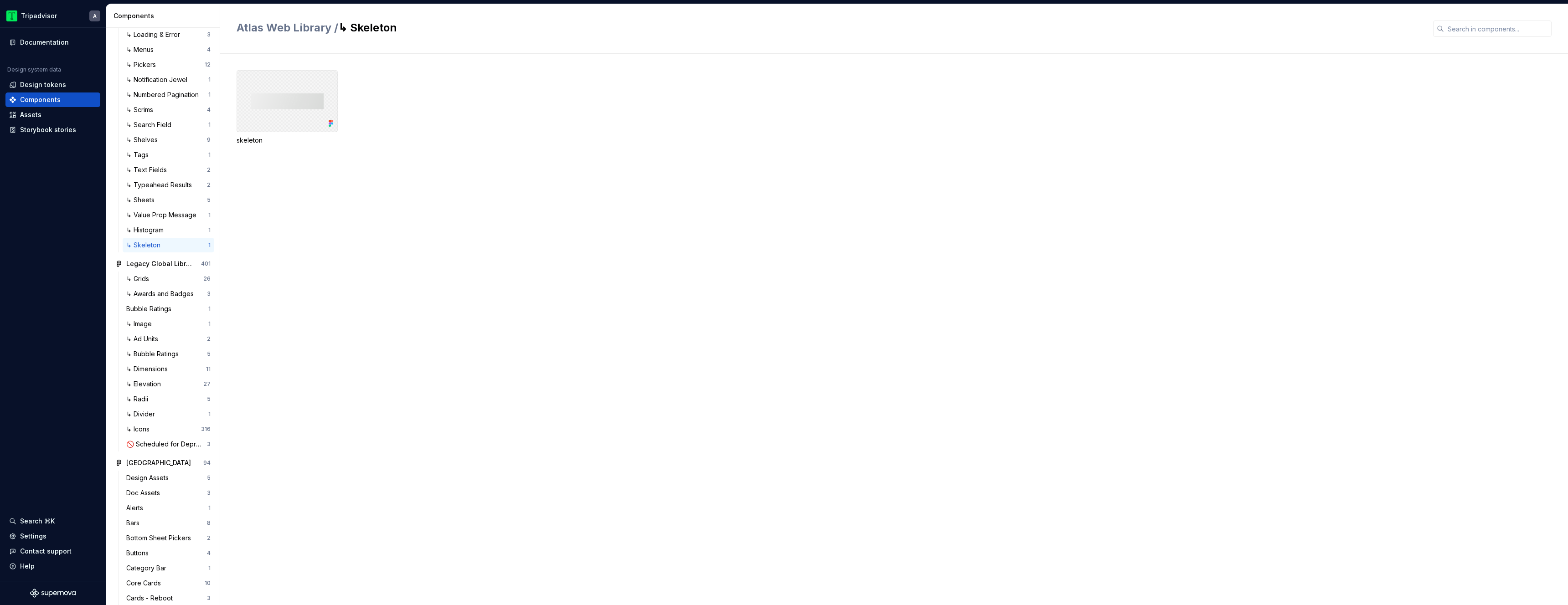
click at [288, 105] on div at bounding box center [287, 101] width 101 height 62
click at [157, 374] on div "↳ Dimensions" at bounding box center [149, 369] width 45 height 9
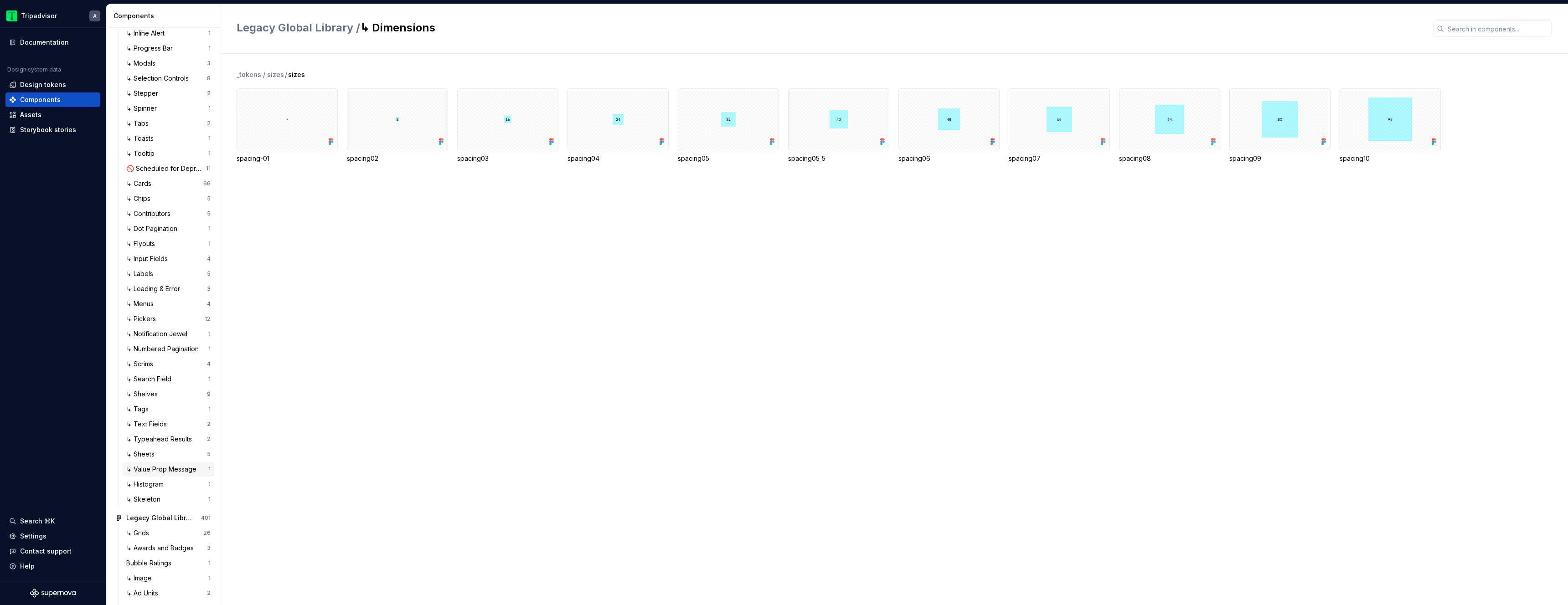
scroll to position [1576, 0]
click at [161, 506] on div "↳ Skeleton" at bounding box center [145, 501] width 38 height 9
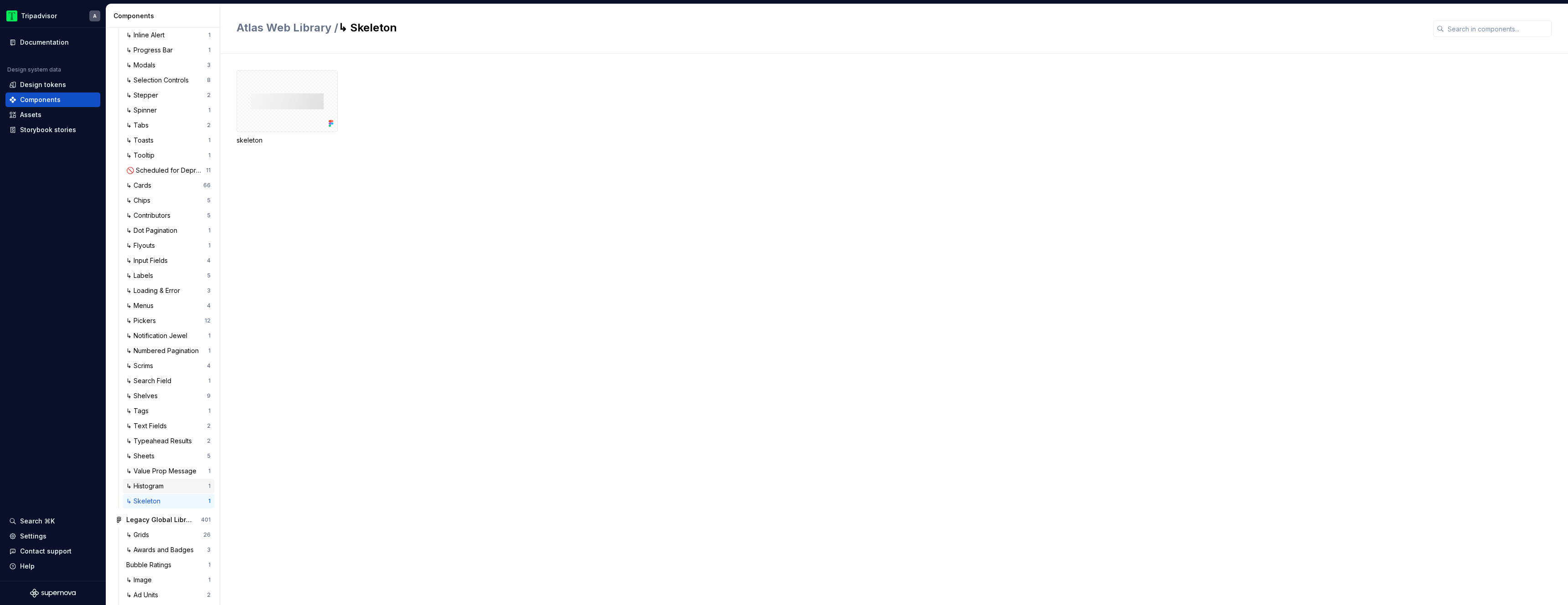
click at [161, 491] on div "↳ Histogram" at bounding box center [146, 486] width 41 height 9
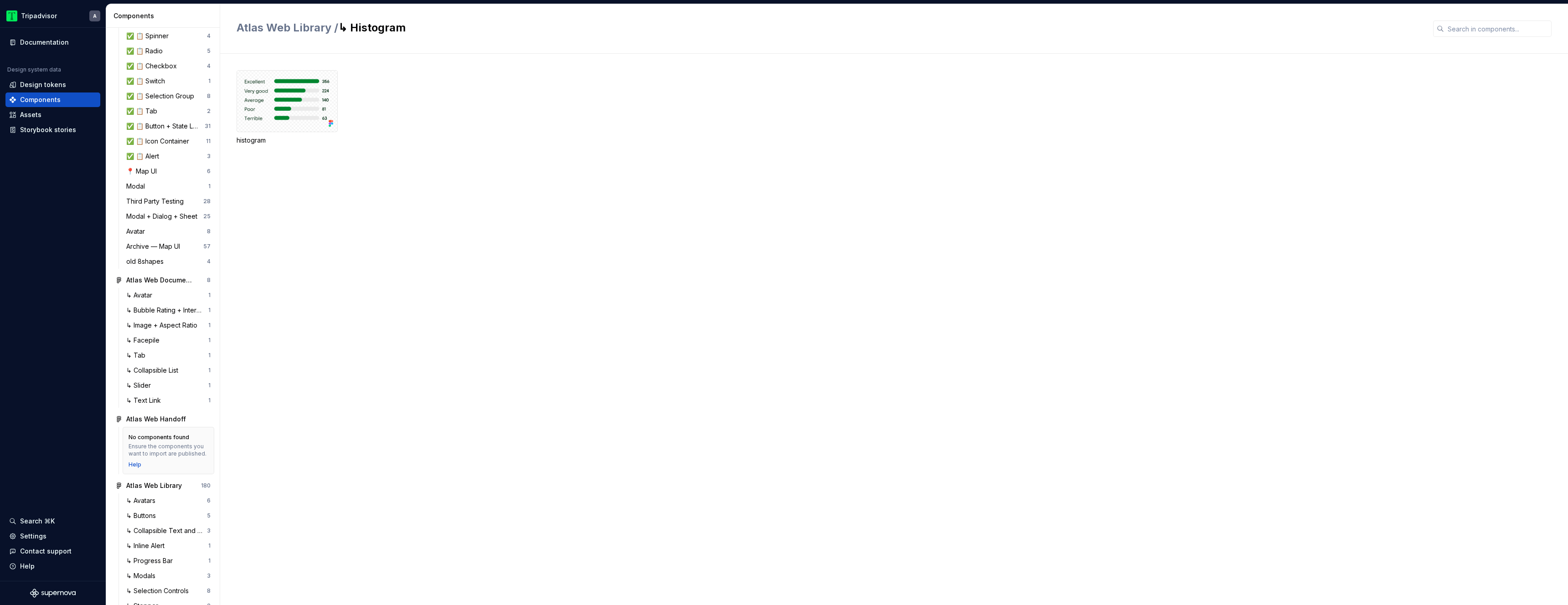
scroll to position [1017, 0]
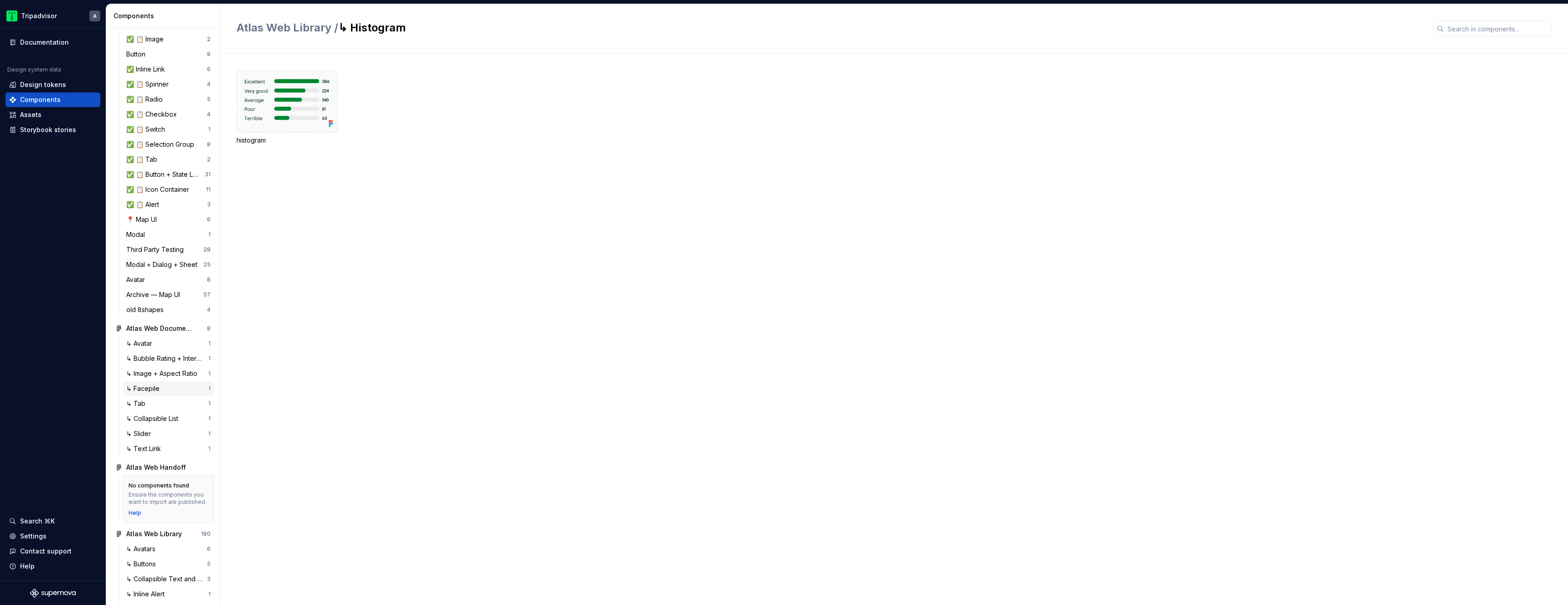
click at [162, 393] on div "↳ Facepile" at bounding box center [144, 388] width 37 height 9
click at [156, 315] on div "old 8shapes" at bounding box center [146, 310] width 41 height 9
click at [159, 270] on div "Modal + Dialog + Sheet" at bounding box center [163, 265] width 75 height 9
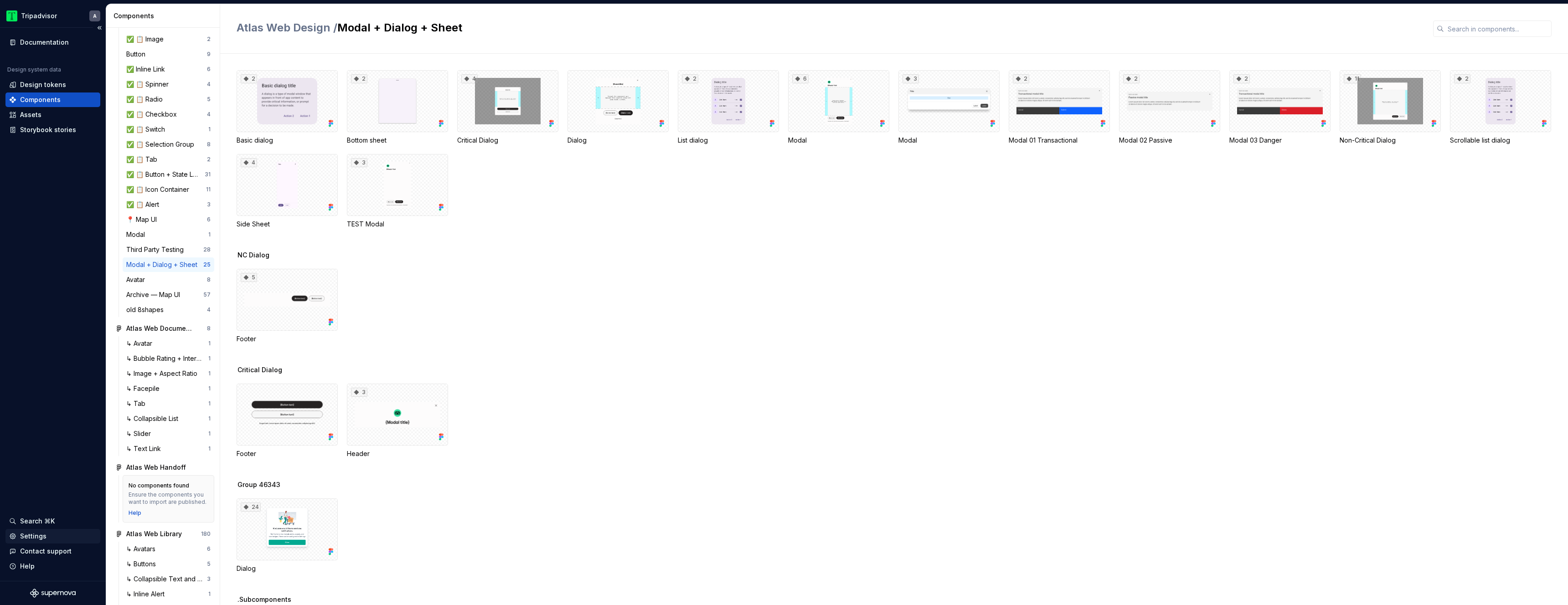
click at [38, 536] on div "Settings" at bounding box center [33, 536] width 26 height 9
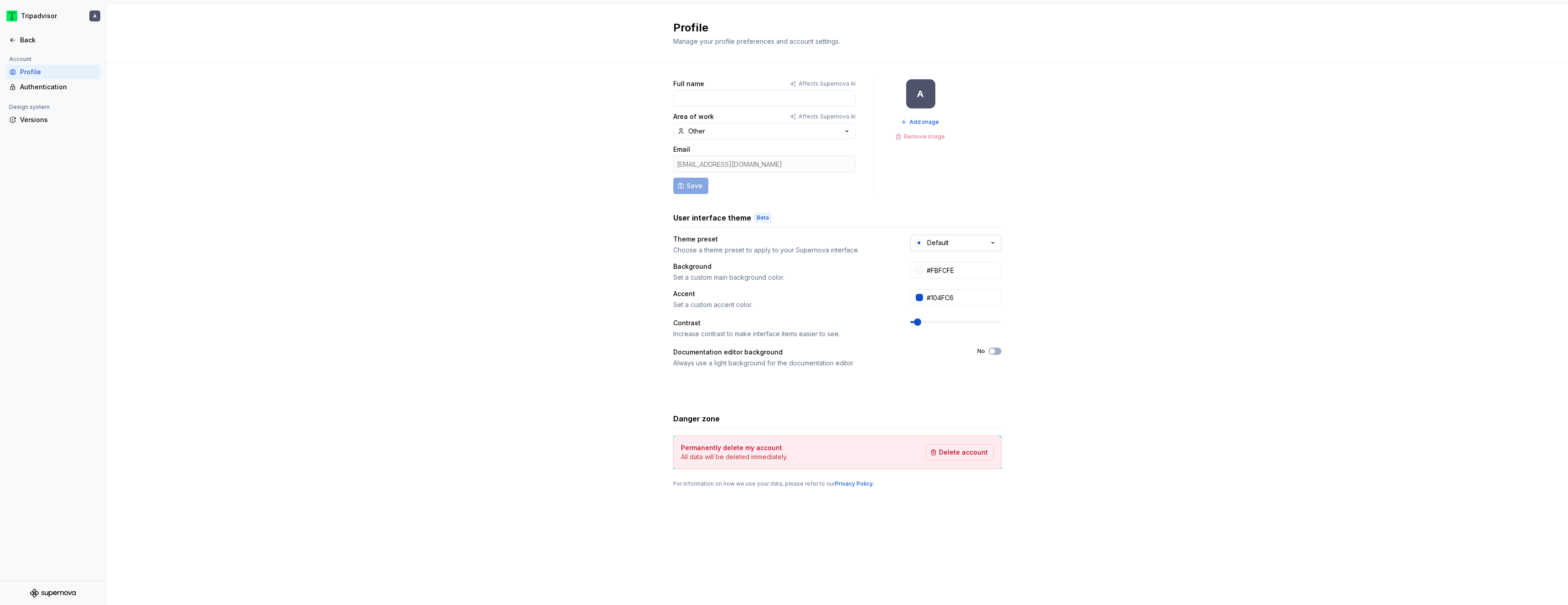
click at [783, 242] on button "Default" at bounding box center [956, 243] width 91 height 16
click at [783, 256] on div "Full name Affects Supernova AI Area of work Affects Supernova AI Other Email [E…" at bounding box center [837, 292] width 1462 height 460
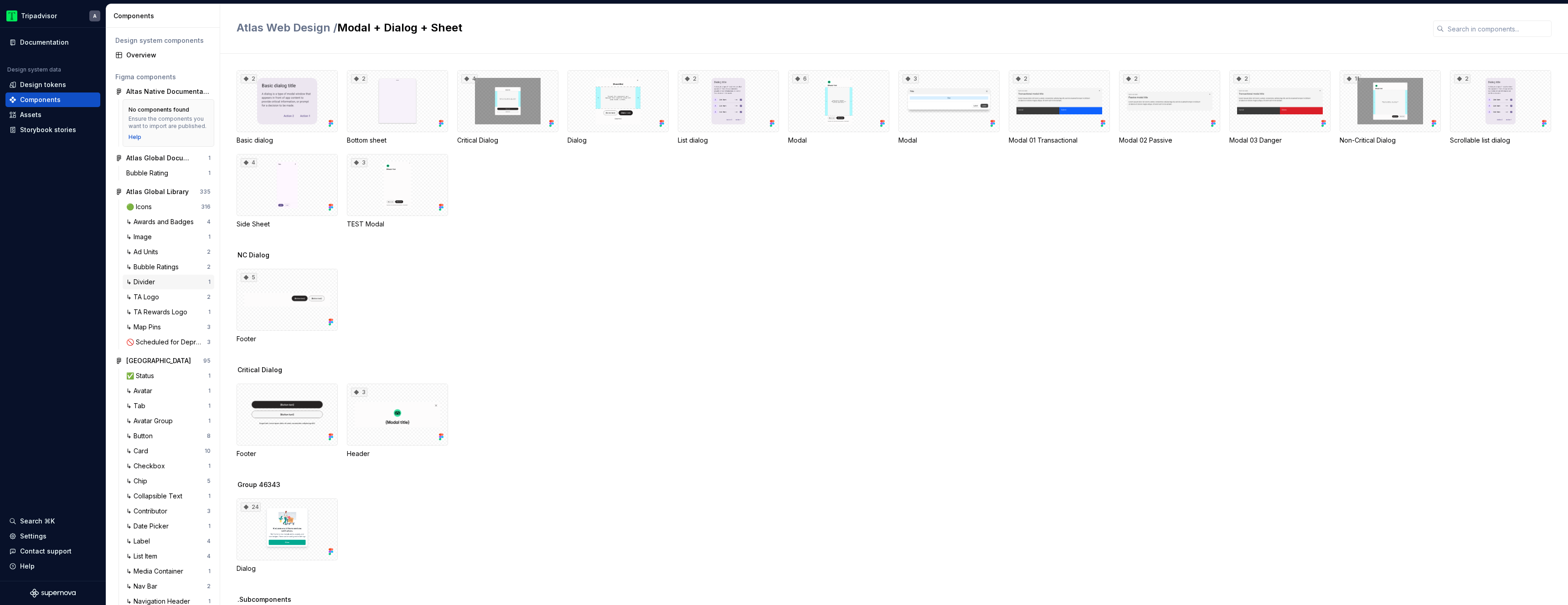
click at [159, 287] on div "↳ Divider" at bounding box center [167, 282] width 82 height 9
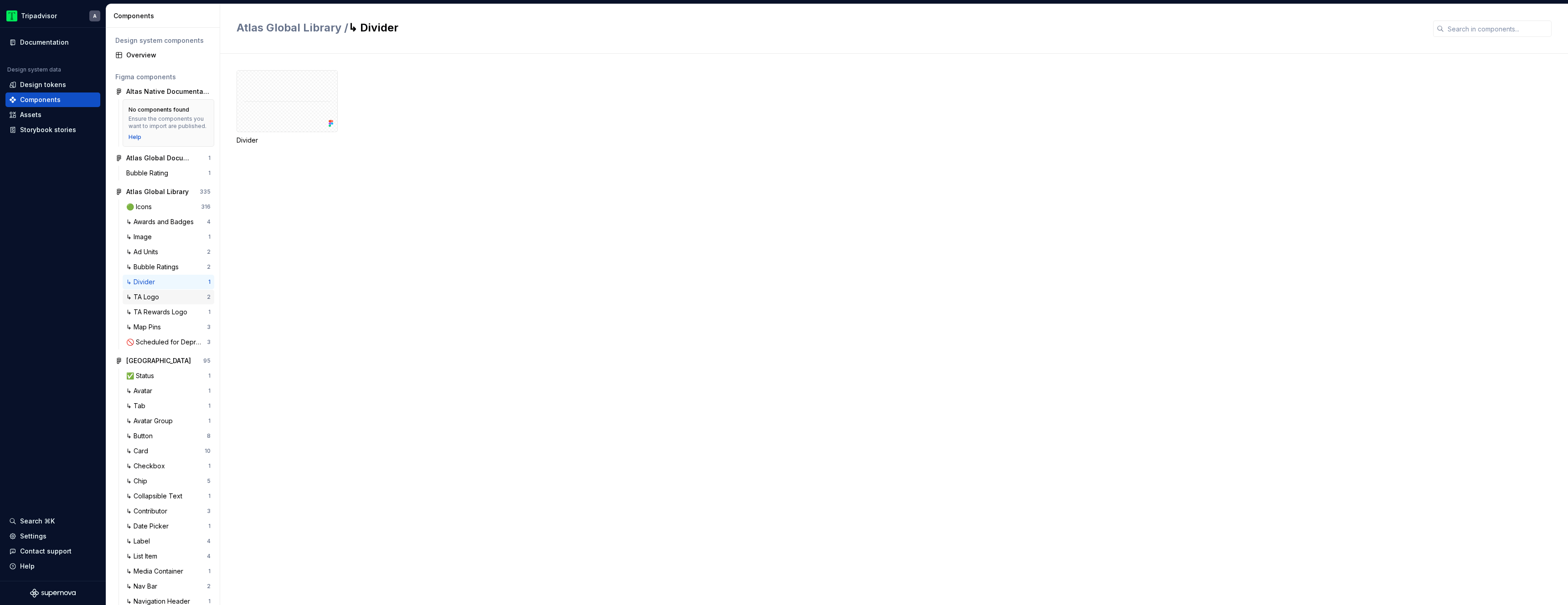
click at [154, 302] on div "↳ TA Logo" at bounding box center [144, 297] width 37 height 9
click at [296, 106] on div "2" at bounding box center [287, 101] width 101 height 62
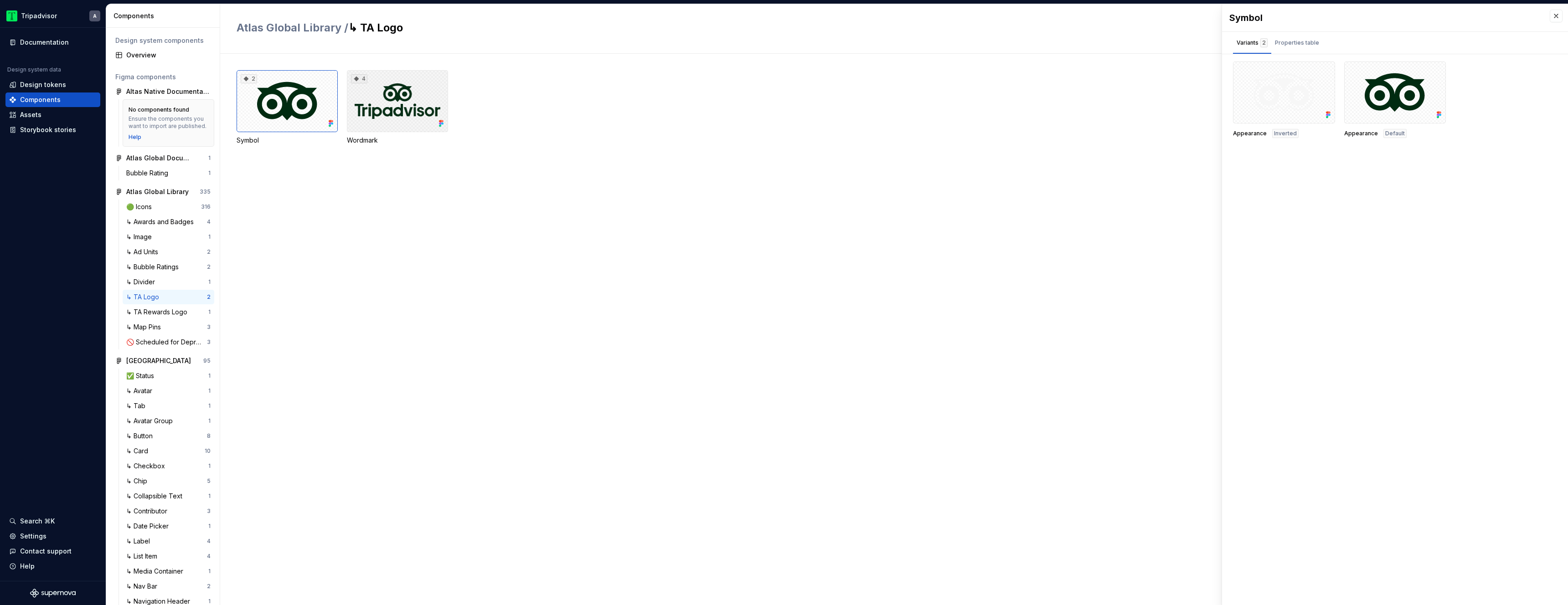
click at [427, 105] on div "4" at bounding box center [397, 101] width 101 height 62
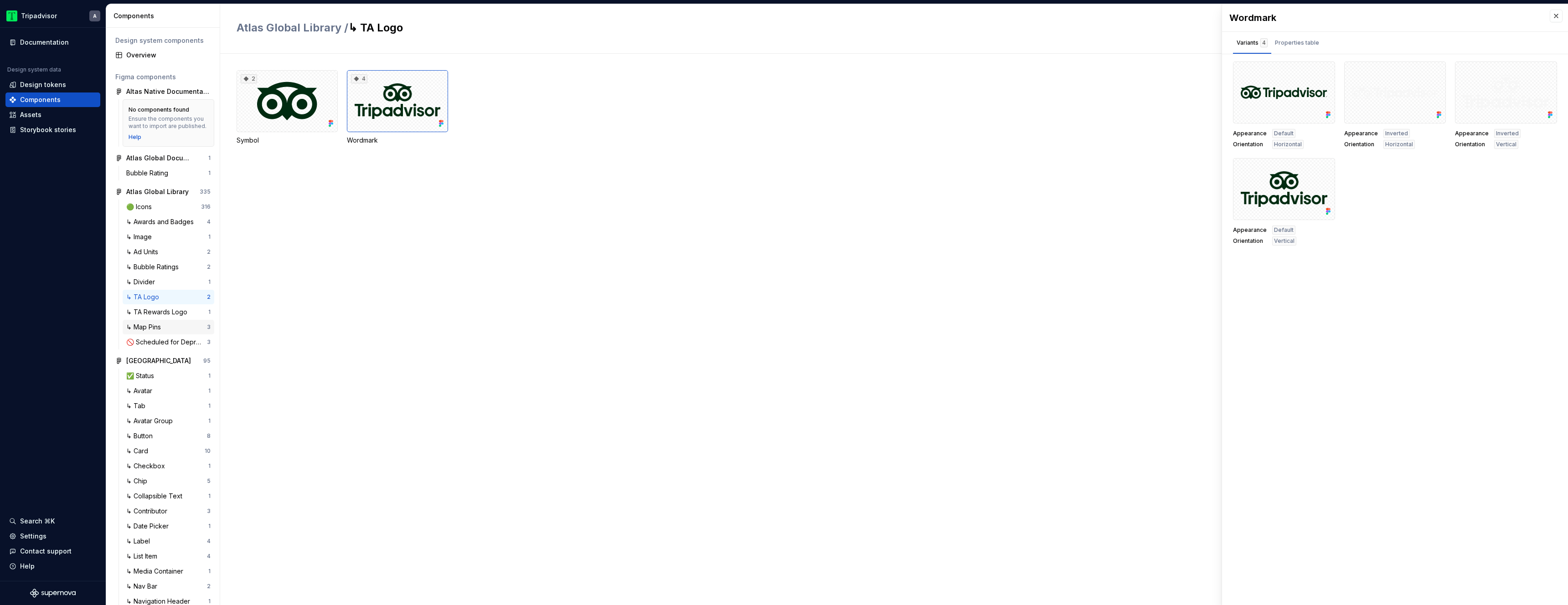
click at [152, 332] on div "↳ Map Pins" at bounding box center [145, 327] width 38 height 9
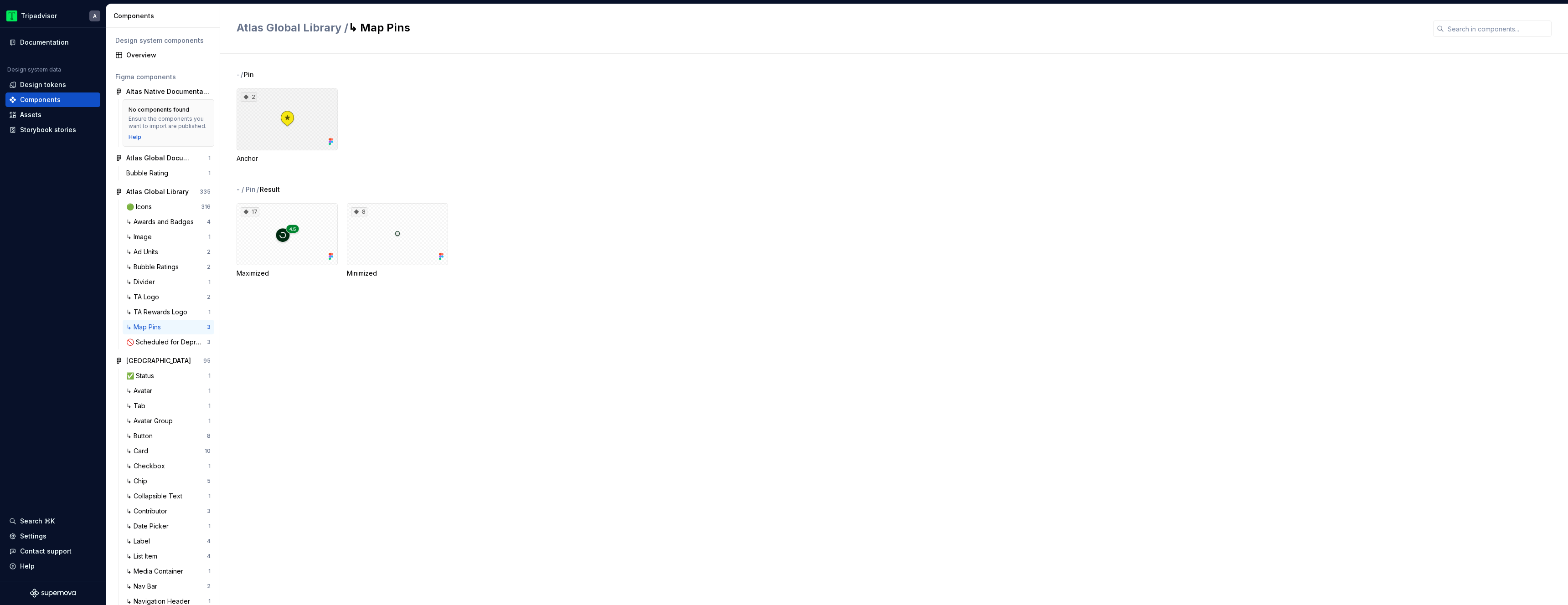
click at [289, 118] on div "2" at bounding box center [287, 119] width 101 height 62
click at [175, 226] on div "↳ Awards and Badges" at bounding box center [161, 222] width 71 height 9
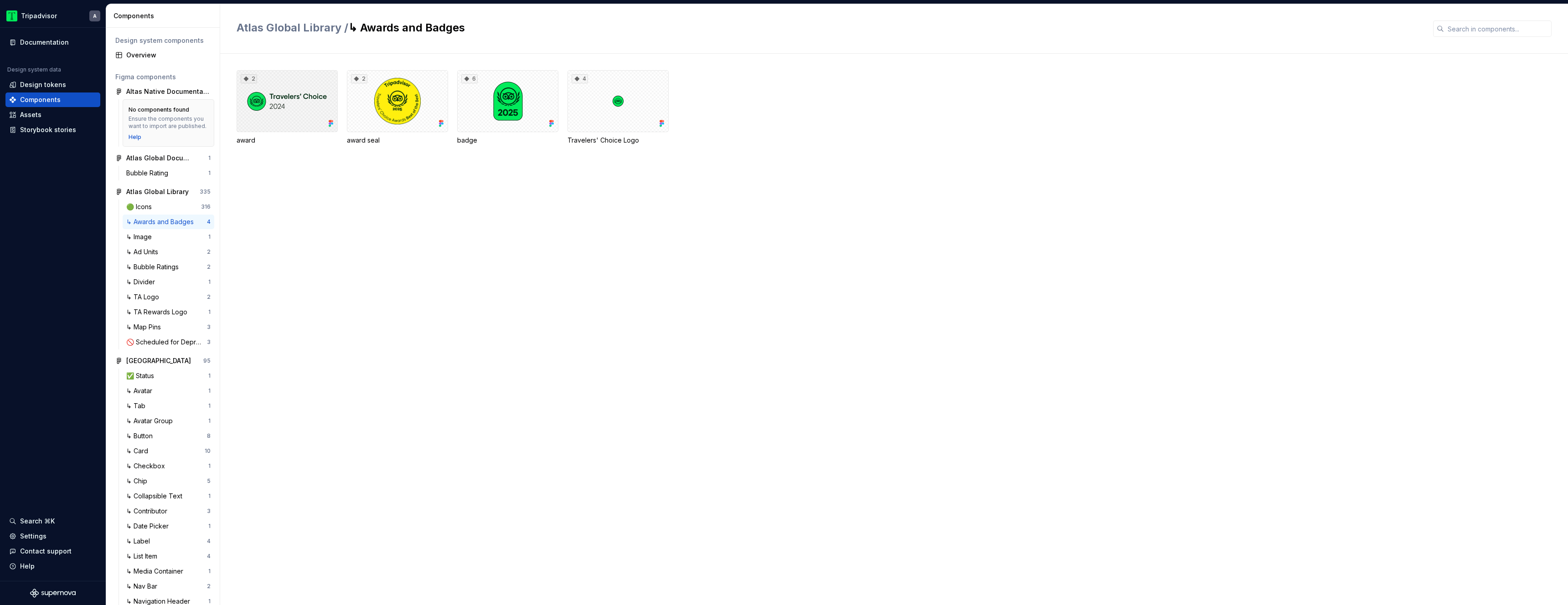
click at [295, 101] on div "2" at bounding box center [287, 101] width 101 height 62
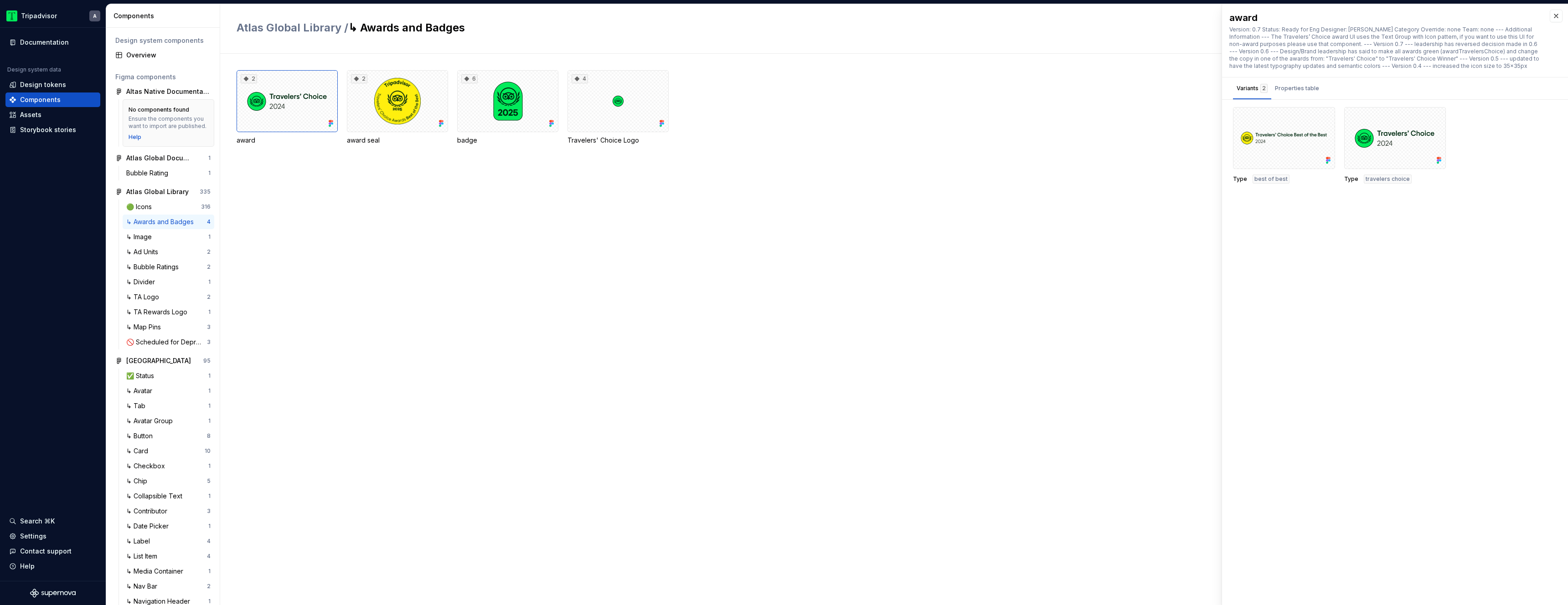
click at [455, 111] on div "2 award 2 award seal 6 badge 4 Travelers' Choice Logo" at bounding box center [902, 107] width 1331 height 75
click at [368, 100] on div "2" at bounding box center [397, 101] width 101 height 62
click at [169, 257] on div "↳ Ad Units" at bounding box center [166, 252] width 81 height 9
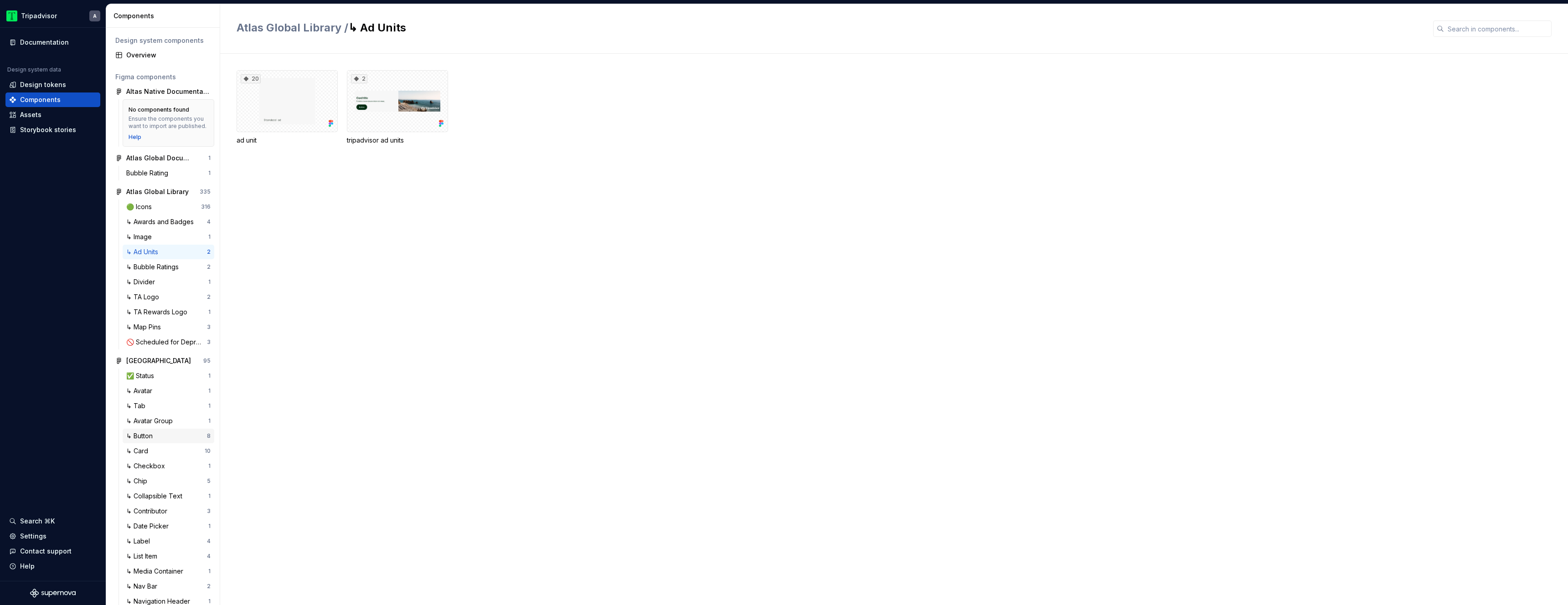
click at [163, 439] on div "↳ Button" at bounding box center [166, 436] width 81 height 9
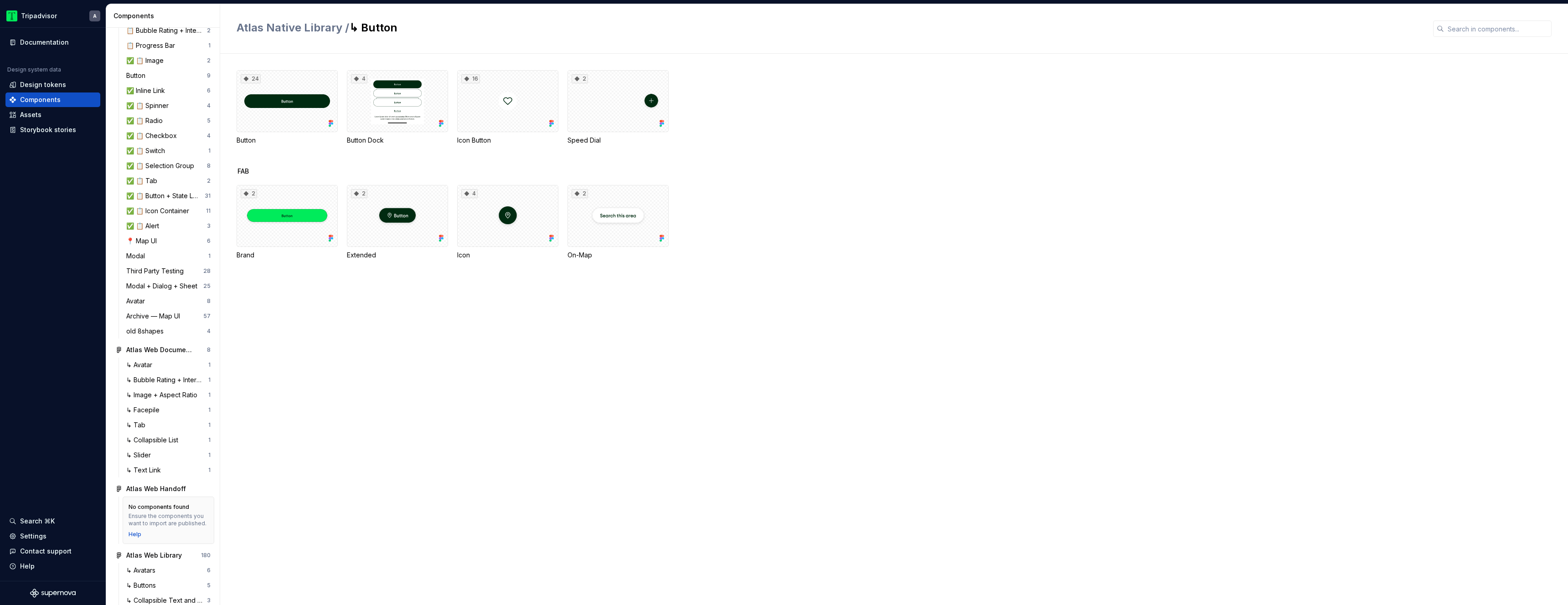
scroll to position [998, 0]
click at [175, 139] on div "✅ 📋 Checkbox" at bounding box center [153, 134] width 54 height 9
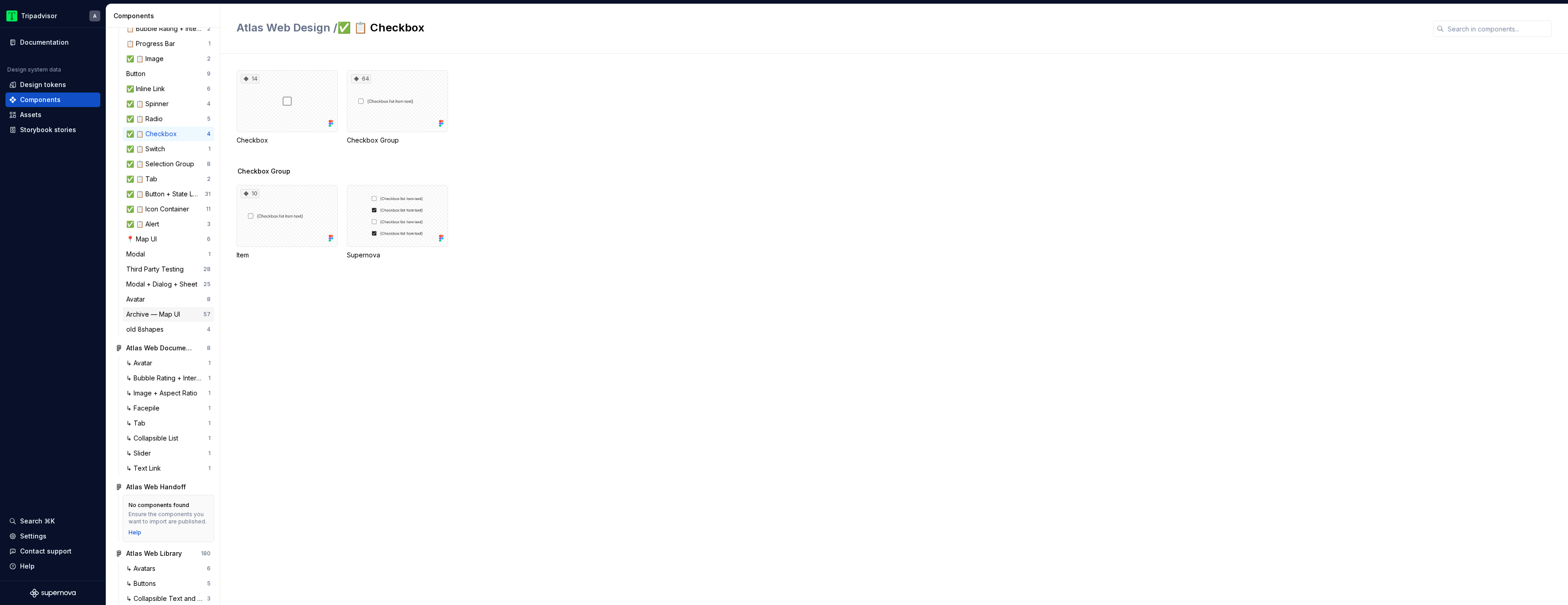
click at [151, 319] on div "Archive — Map UI" at bounding box center [155, 314] width 57 height 9
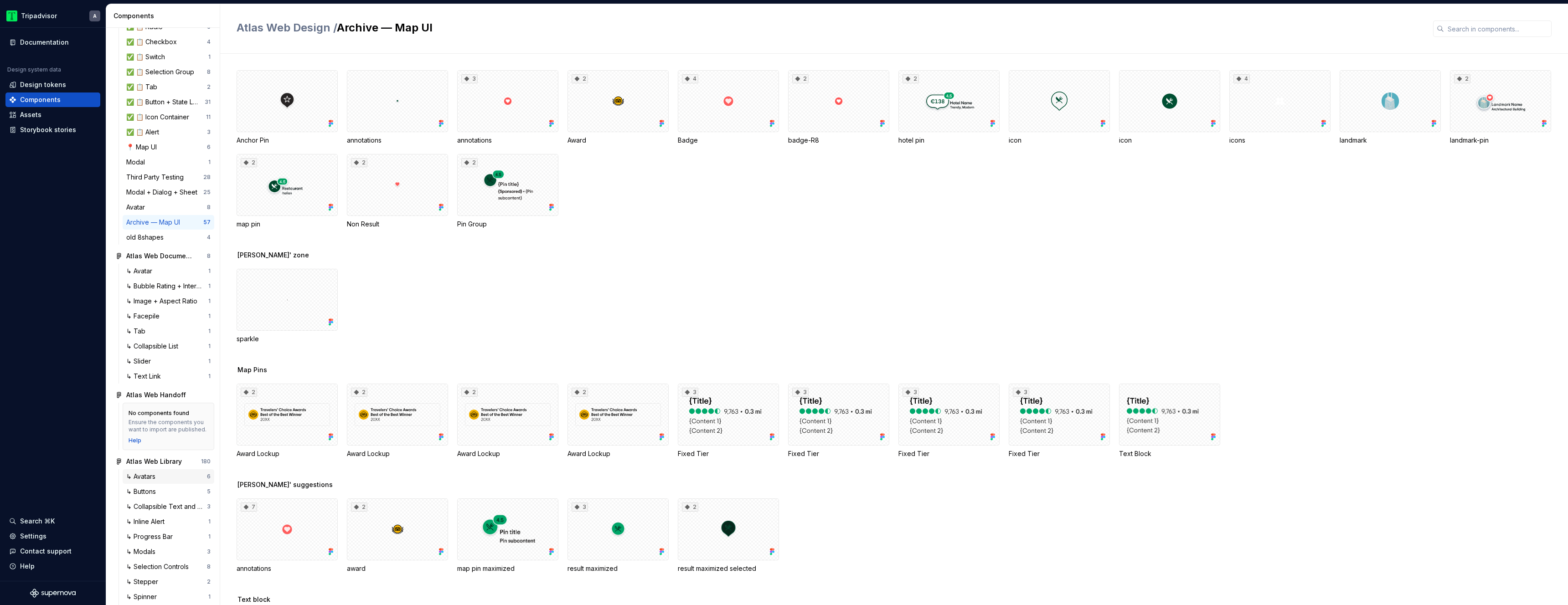
scroll to position [1172, 0]
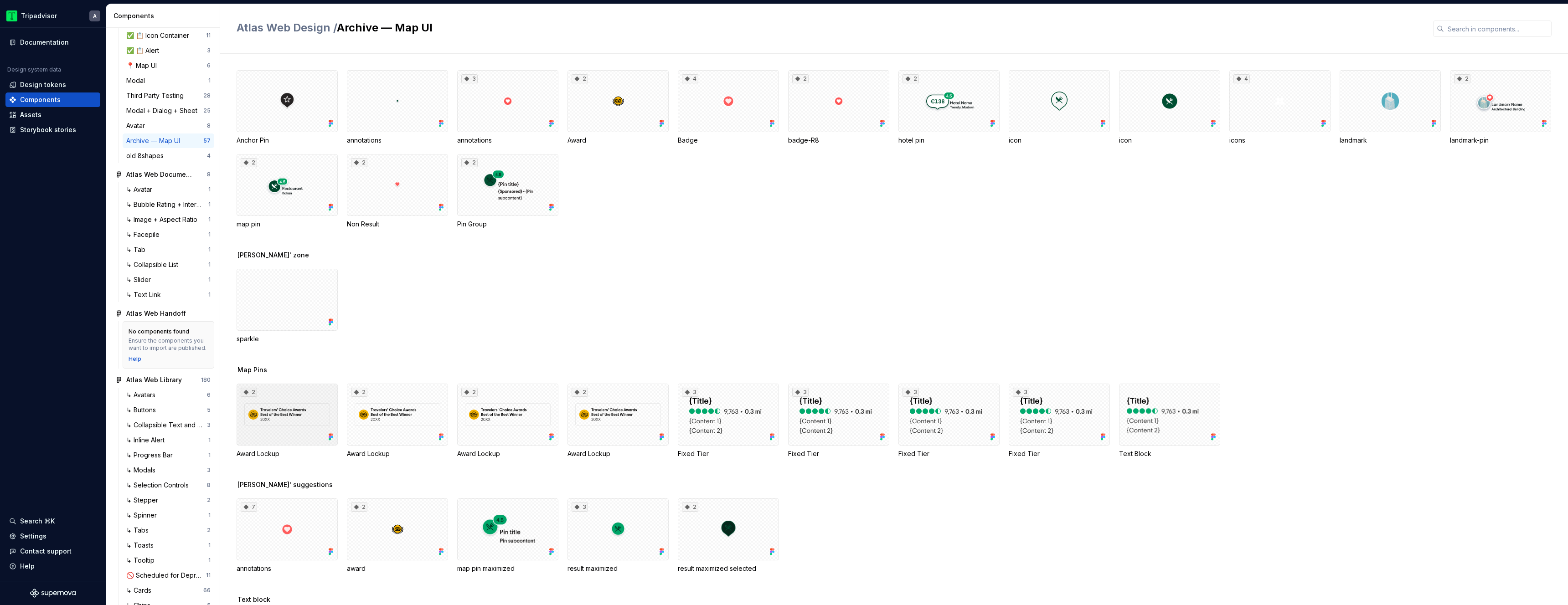
click at [287, 429] on div "2" at bounding box center [287, 415] width 101 height 62
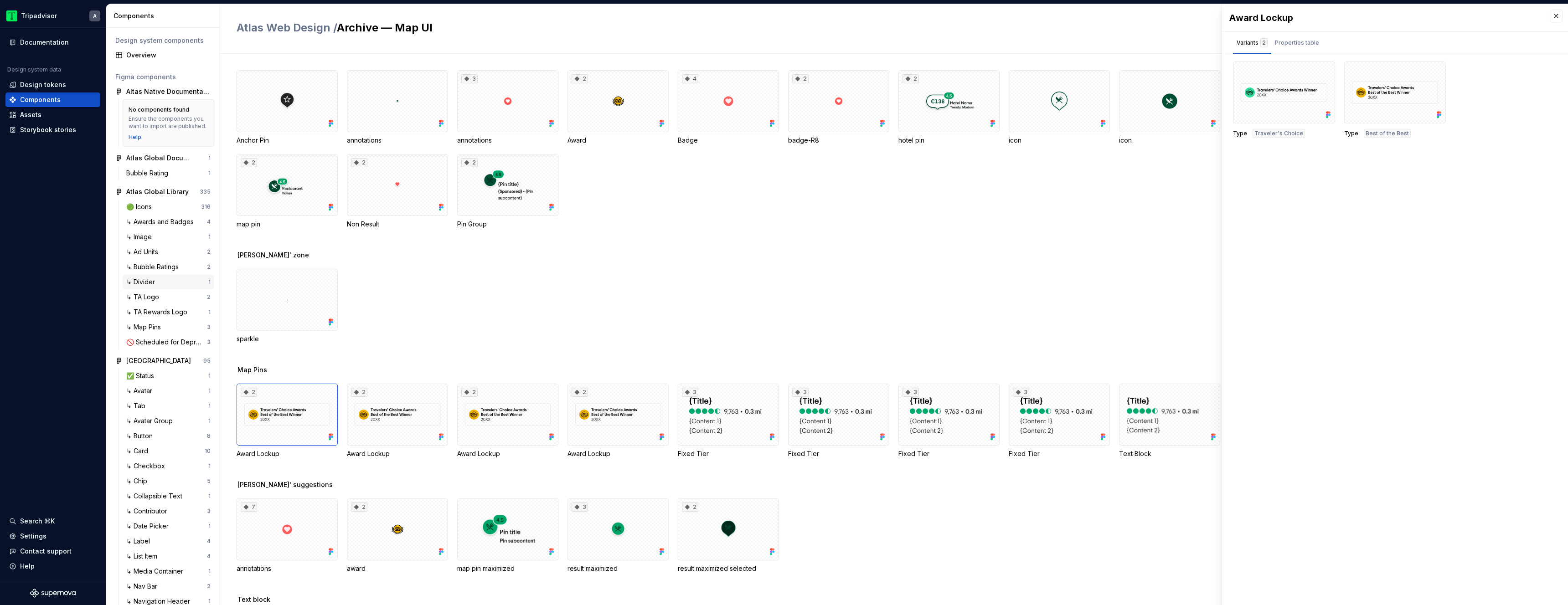
click at [155, 287] on div "↳ Divider" at bounding box center [142, 282] width 32 height 9
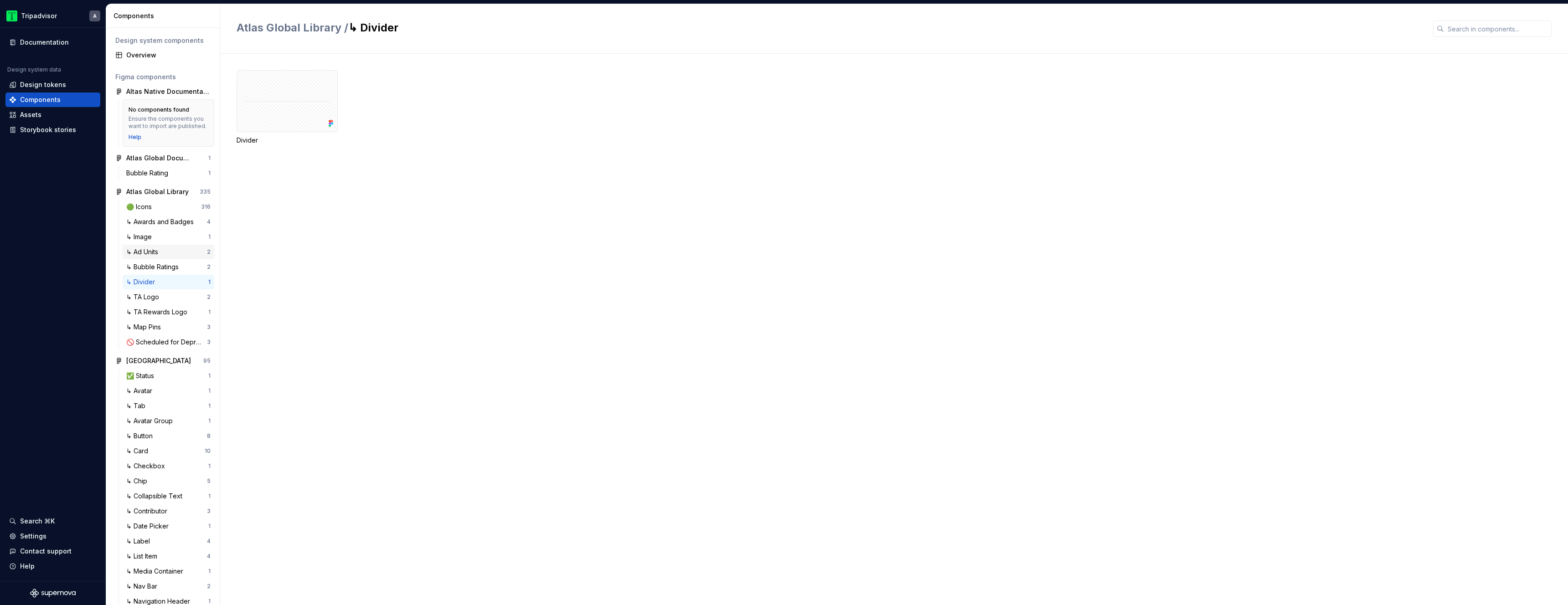
click at [164, 256] on div "↳ Ad Units" at bounding box center [166, 252] width 81 height 9
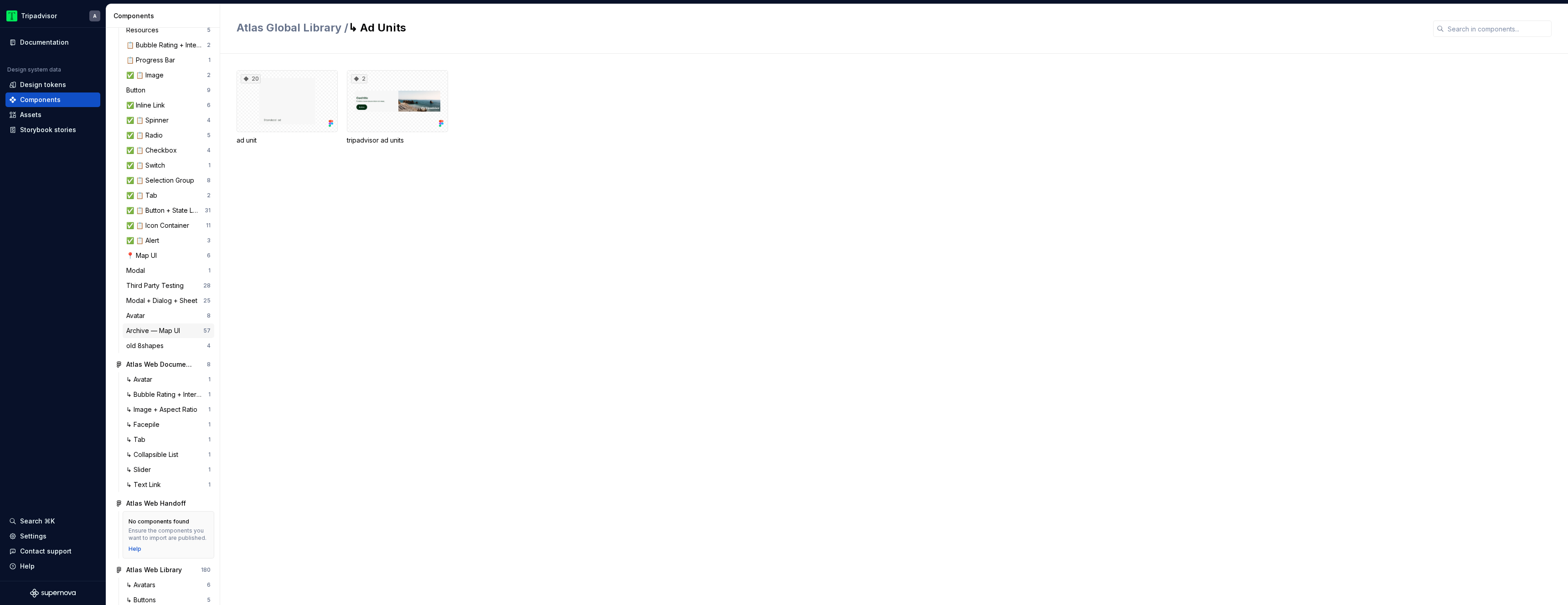
scroll to position [994, 0]
click at [172, 187] on div "✅ 📋 Tab" at bounding box center [166, 183] width 81 height 9
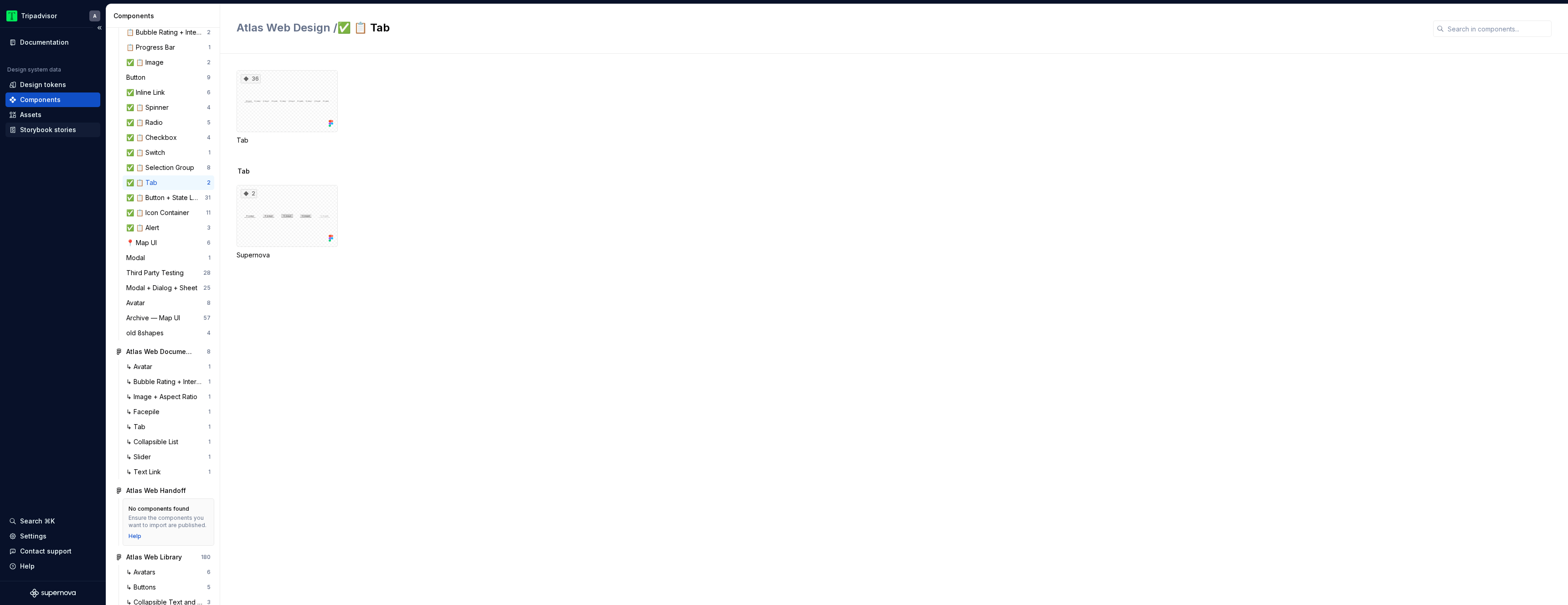
click at [64, 130] on div "Storybook stories" at bounding box center [48, 130] width 56 height 9
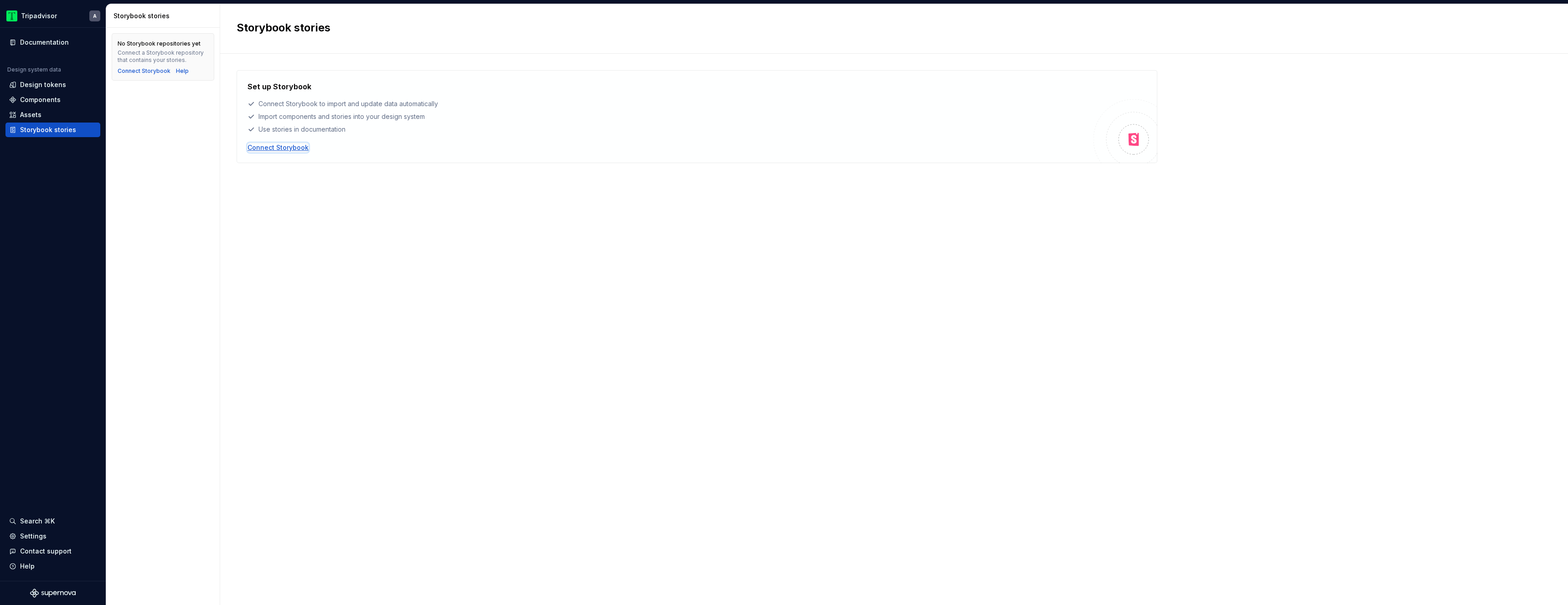
click at [290, 149] on div "Connect Storybook" at bounding box center [278, 147] width 61 height 9
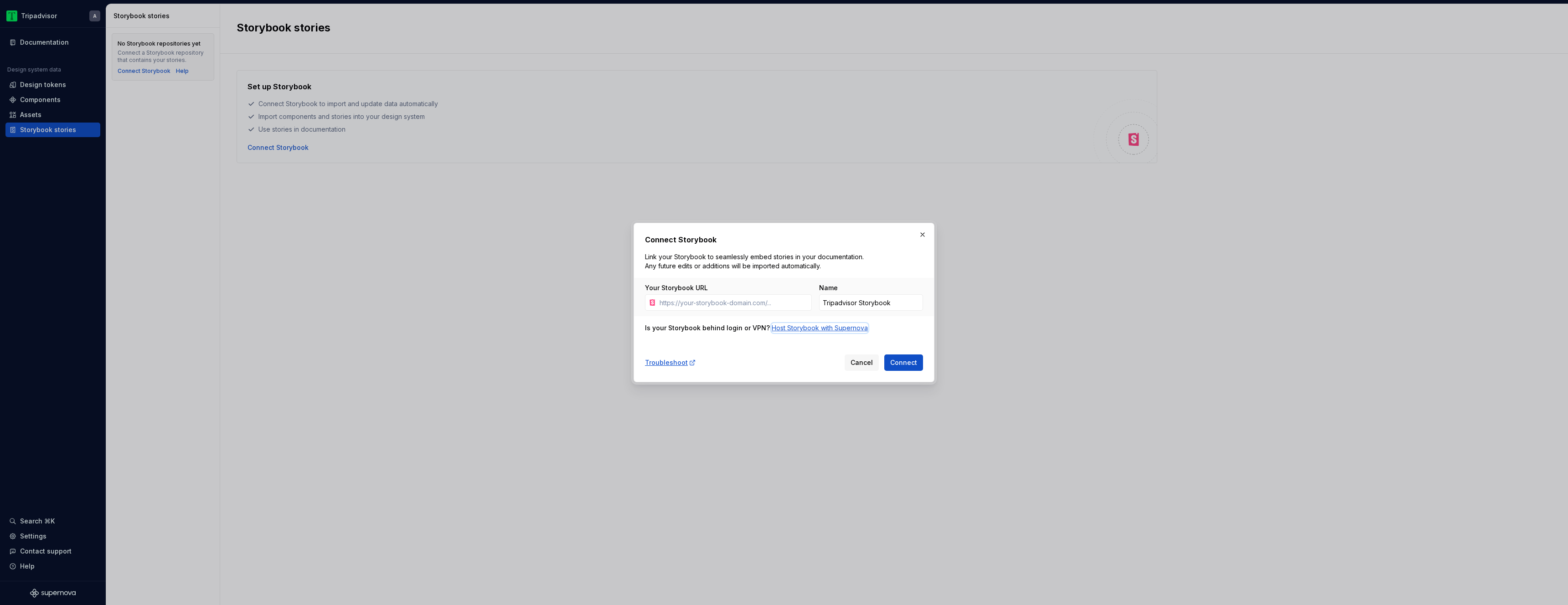
click at [783, 328] on div "Host Storybook with Supernova" at bounding box center [820, 328] width 96 height 9
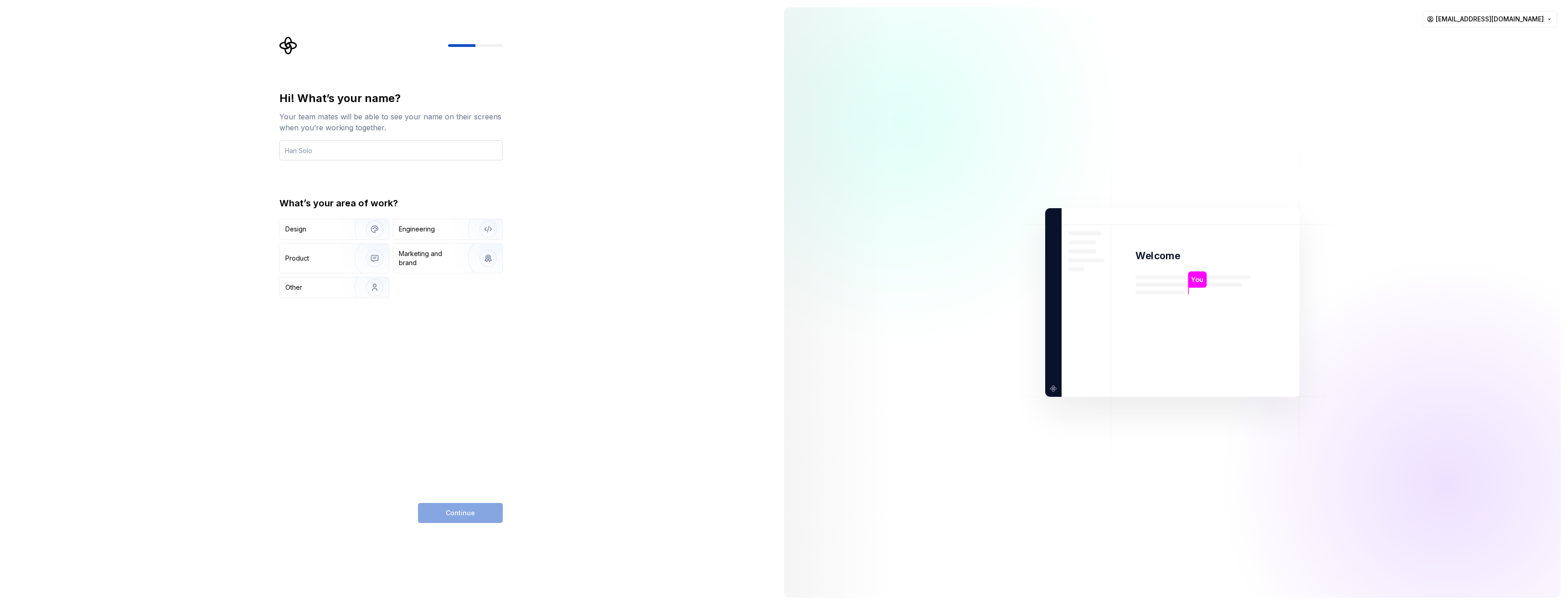
click at [402, 144] on input "text" at bounding box center [391, 150] width 223 height 20
type input "Ash"
click at [450, 231] on div "Engineering" at bounding box center [435, 229] width 72 height 9
click at [466, 517] on span "Continue" at bounding box center [460, 513] width 29 height 9
click at [420, 256] on div "Other" at bounding box center [447, 254] width 109 height 20
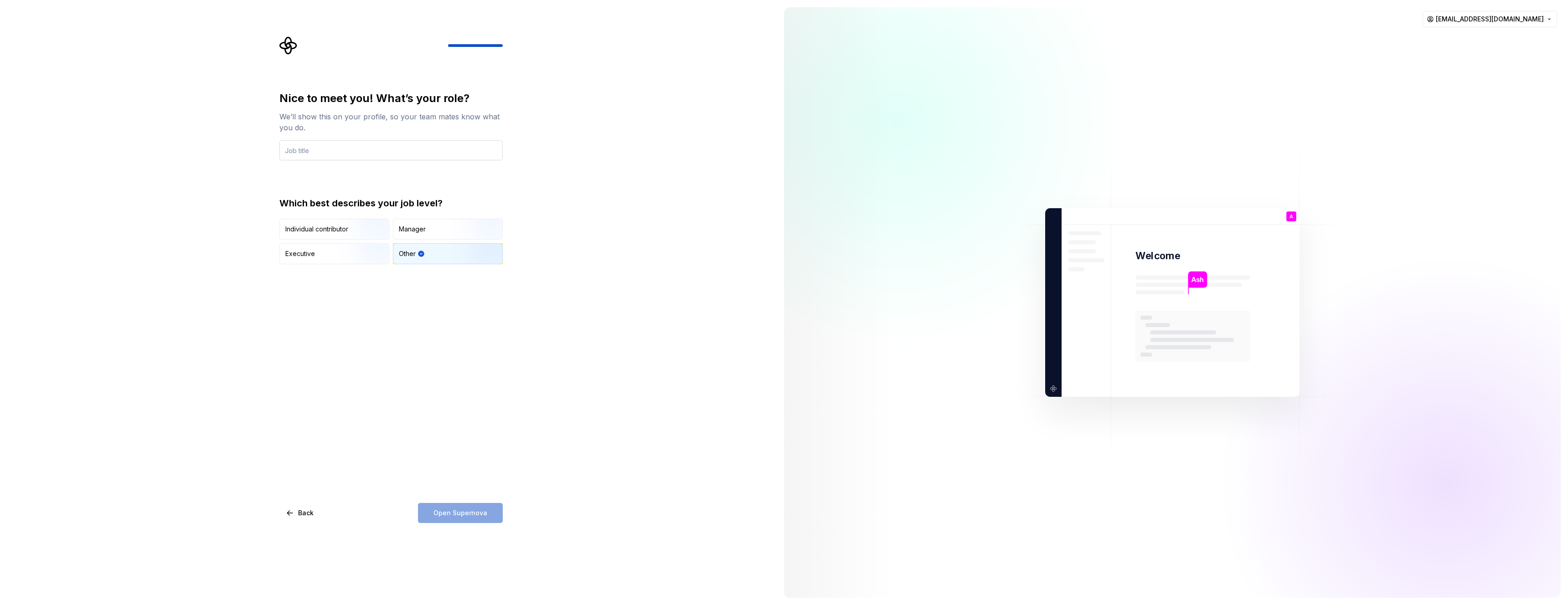
click at [390, 152] on input "text" at bounding box center [391, 150] width 223 height 20
type input "Principal Engineer"
click at [473, 512] on span "Open Supernova" at bounding box center [460, 513] width 54 height 9
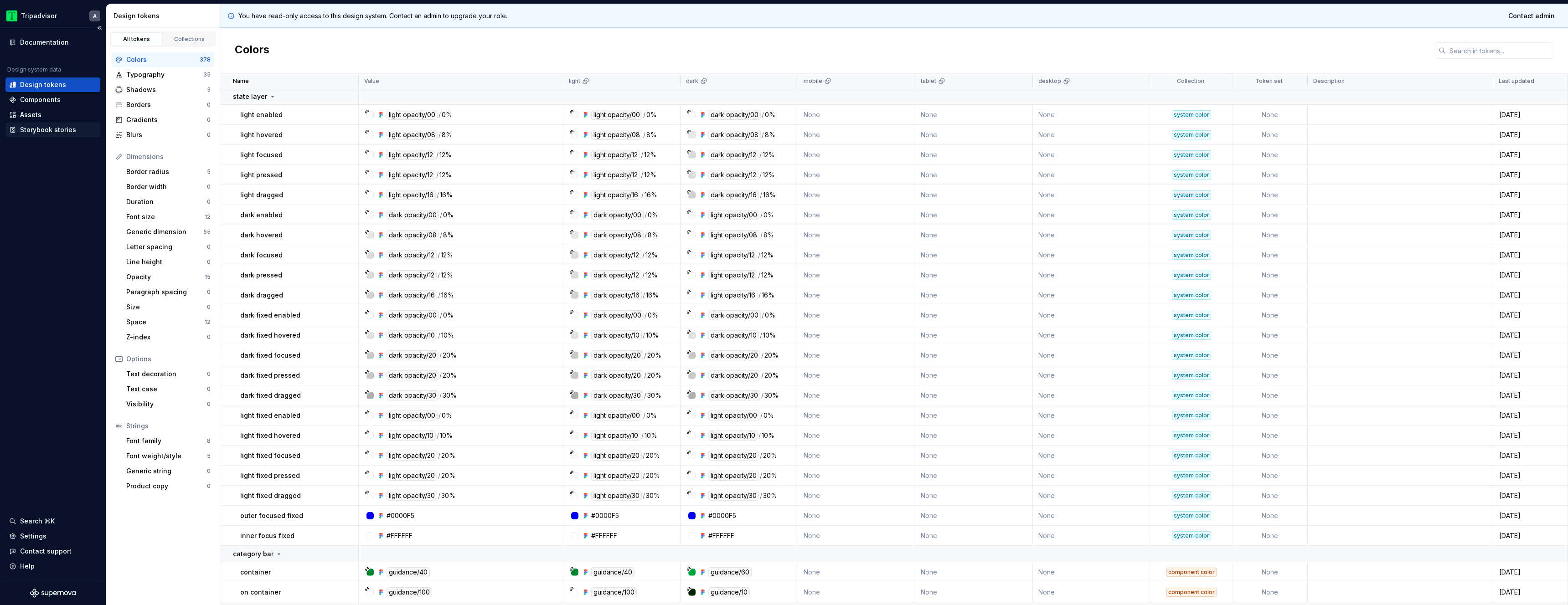
click at [52, 125] on div "Storybook stories" at bounding box center [48, 130] width 56 height 9
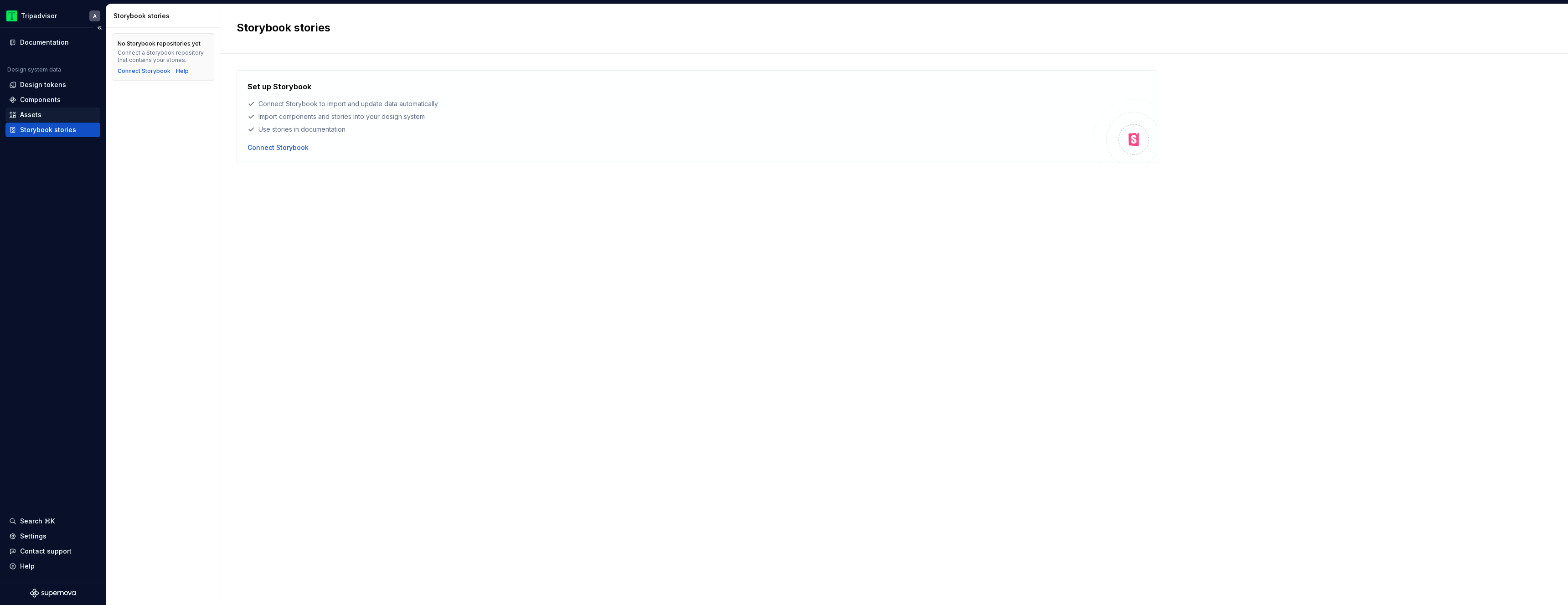
click at [43, 119] on div "Assets" at bounding box center [53, 114] width 88 height 9
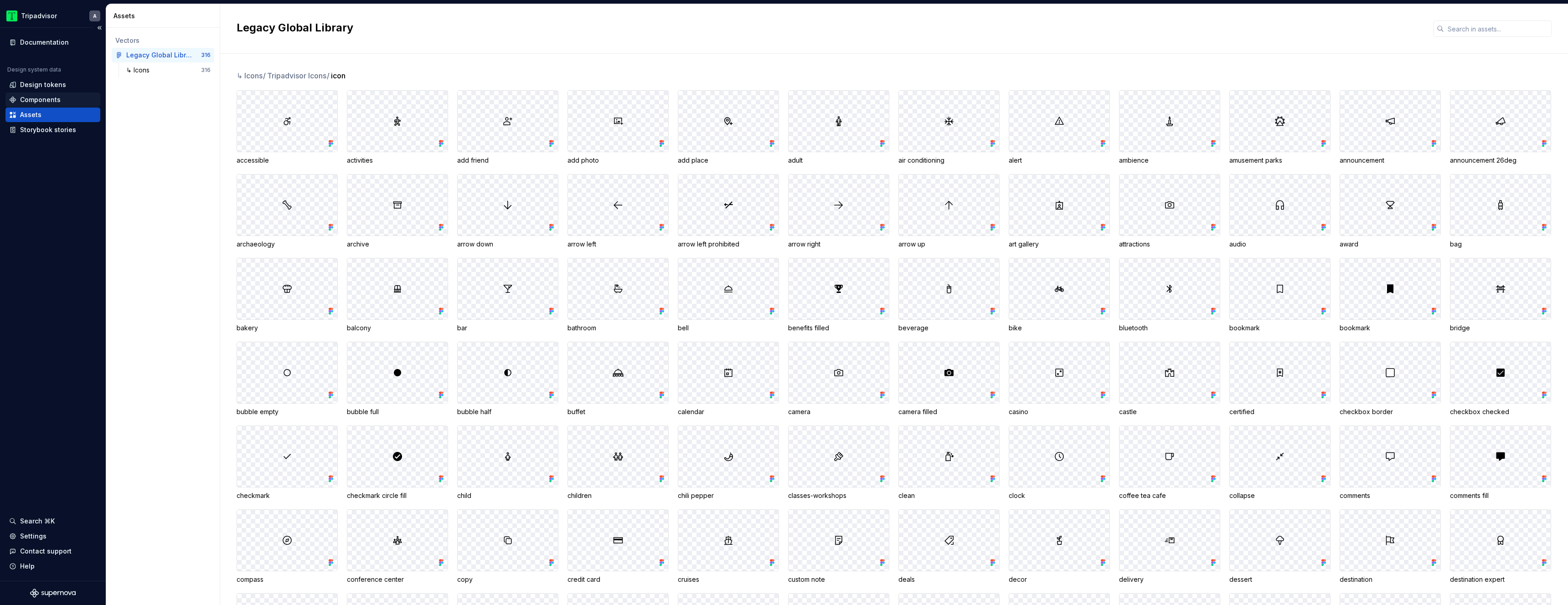
click at [48, 97] on div "Components" at bounding box center [40, 100] width 41 height 9
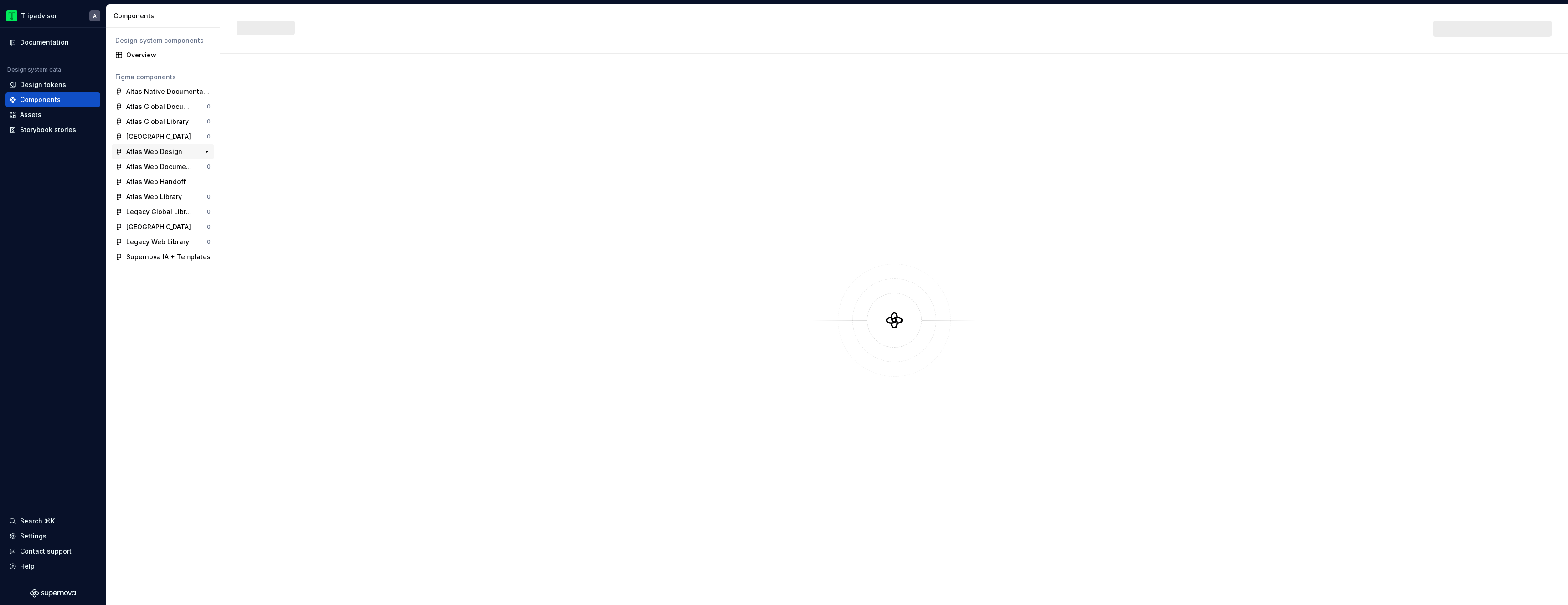
click at [175, 153] on div "Atlas Web Design" at bounding box center [154, 152] width 56 height 9
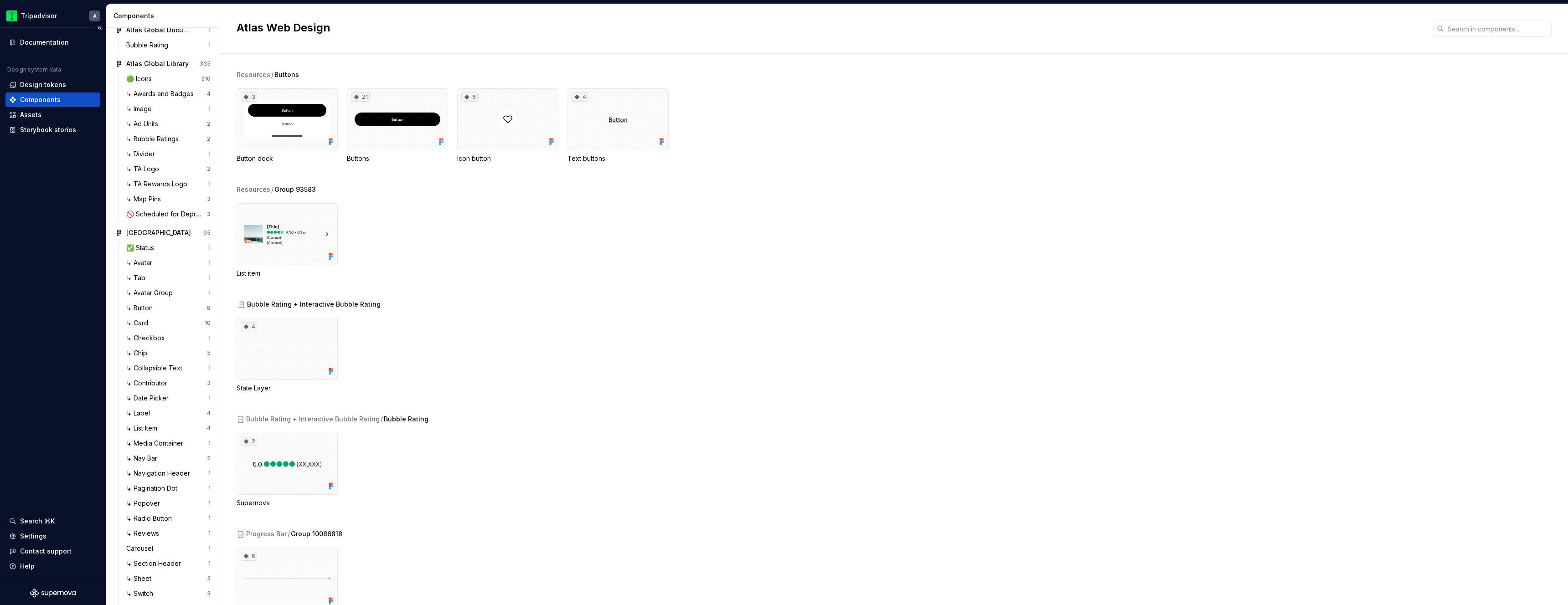
scroll to position [256, 0]
click at [103, 28] on button "Collapse sidebar" at bounding box center [99, 27] width 13 height 13
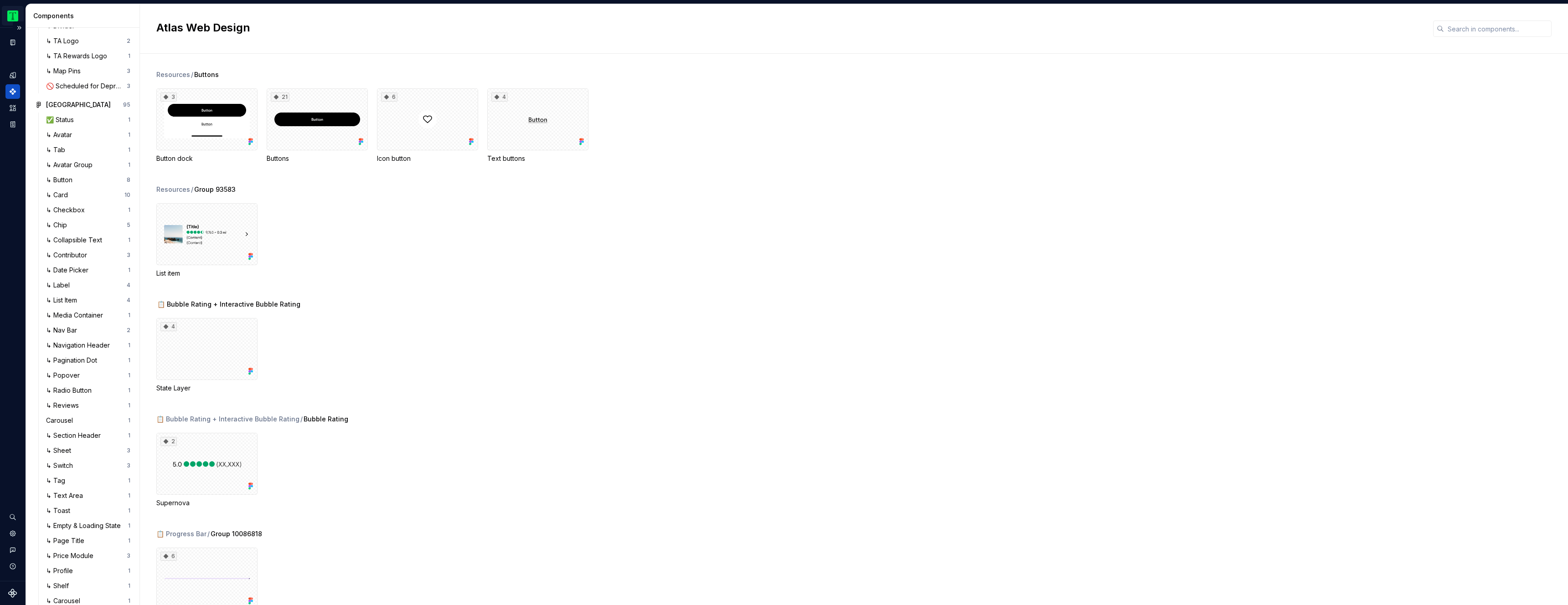
click at [15, 19] on html "Tripadvisor A Design system data Components Design system components Overview F…" at bounding box center [784, 302] width 1568 height 605
click at [119, 41] on div "Workspace Tripadvisor" at bounding box center [77, 41] width 93 height 15
click at [39, 105] on div "Account" at bounding box center [71, 100] width 130 height 15
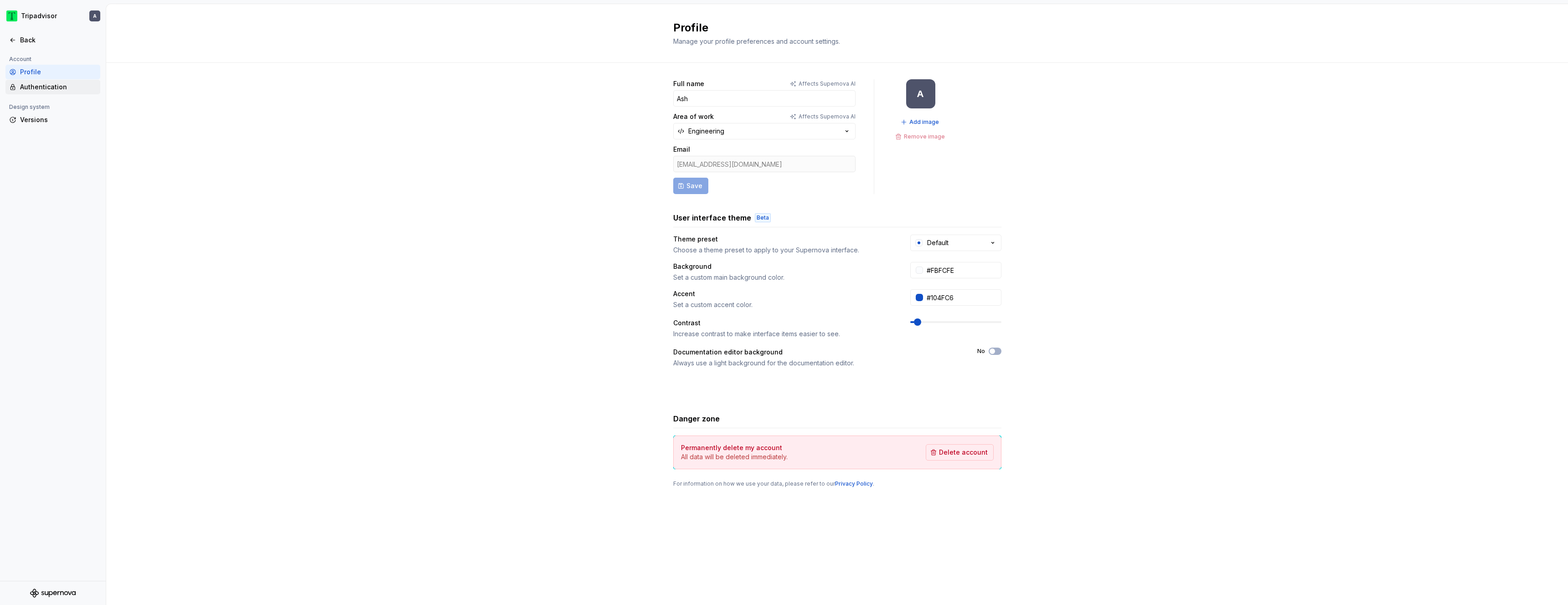
click at [46, 88] on div "Authentication" at bounding box center [58, 87] width 77 height 9
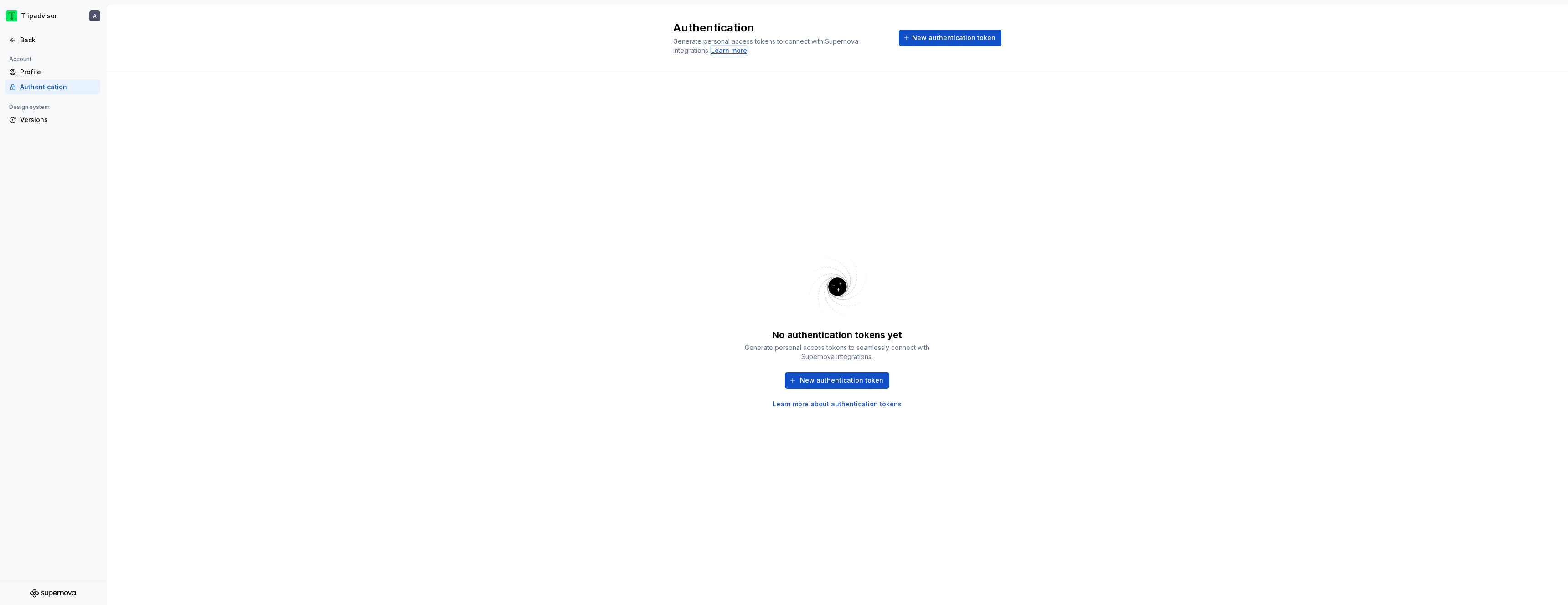
click at [723, 51] on div "Learn more" at bounding box center [729, 51] width 36 height 9
